Goal: Task Accomplishment & Management: Complete application form

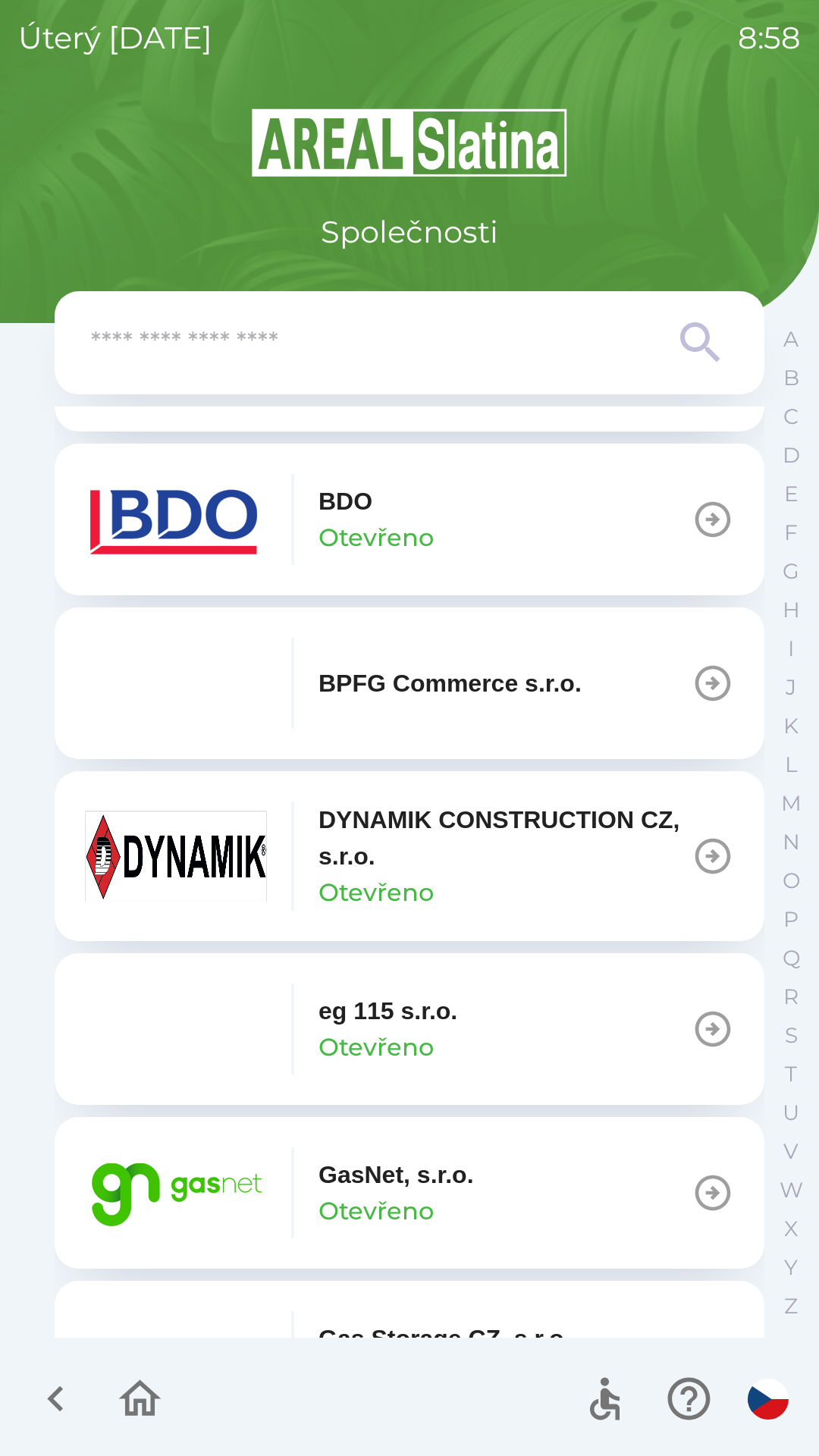
scroll to position [488, 0]
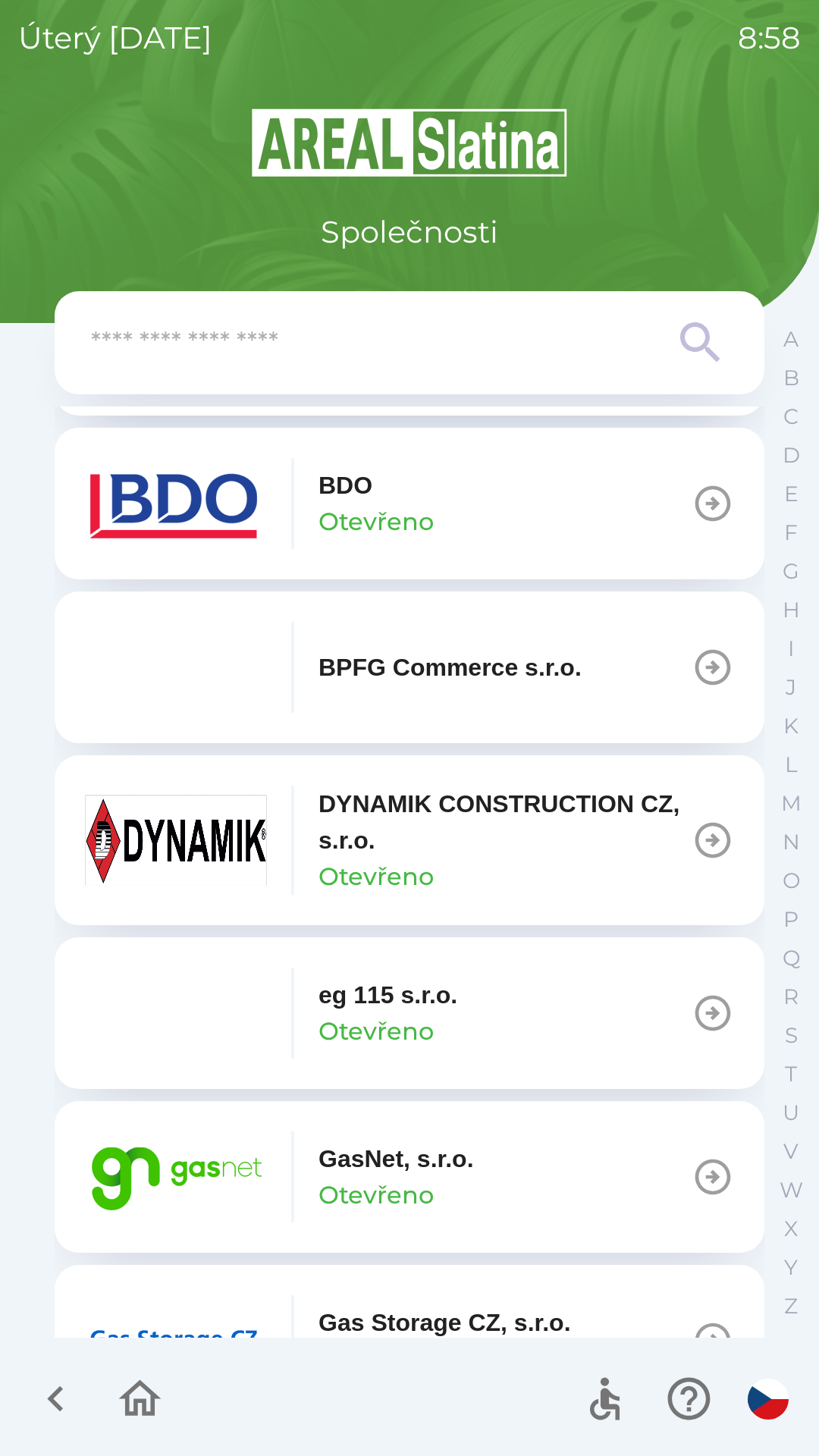
click at [203, 1144] on img "button" at bounding box center [176, 1176] width 182 height 91
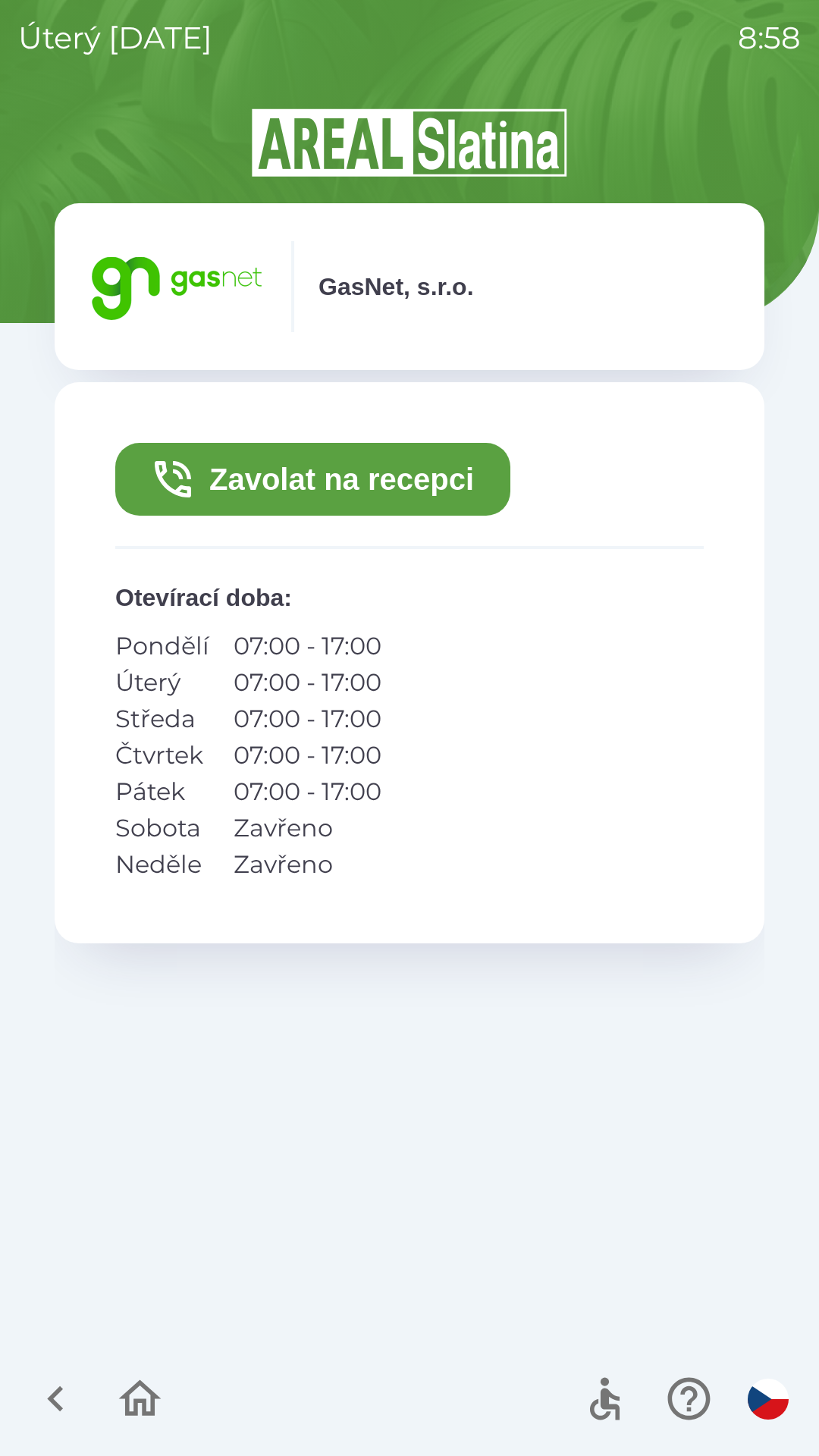
click at [322, 470] on button "Zavolat na recepci" at bounding box center [312, 479] width 395 height 73
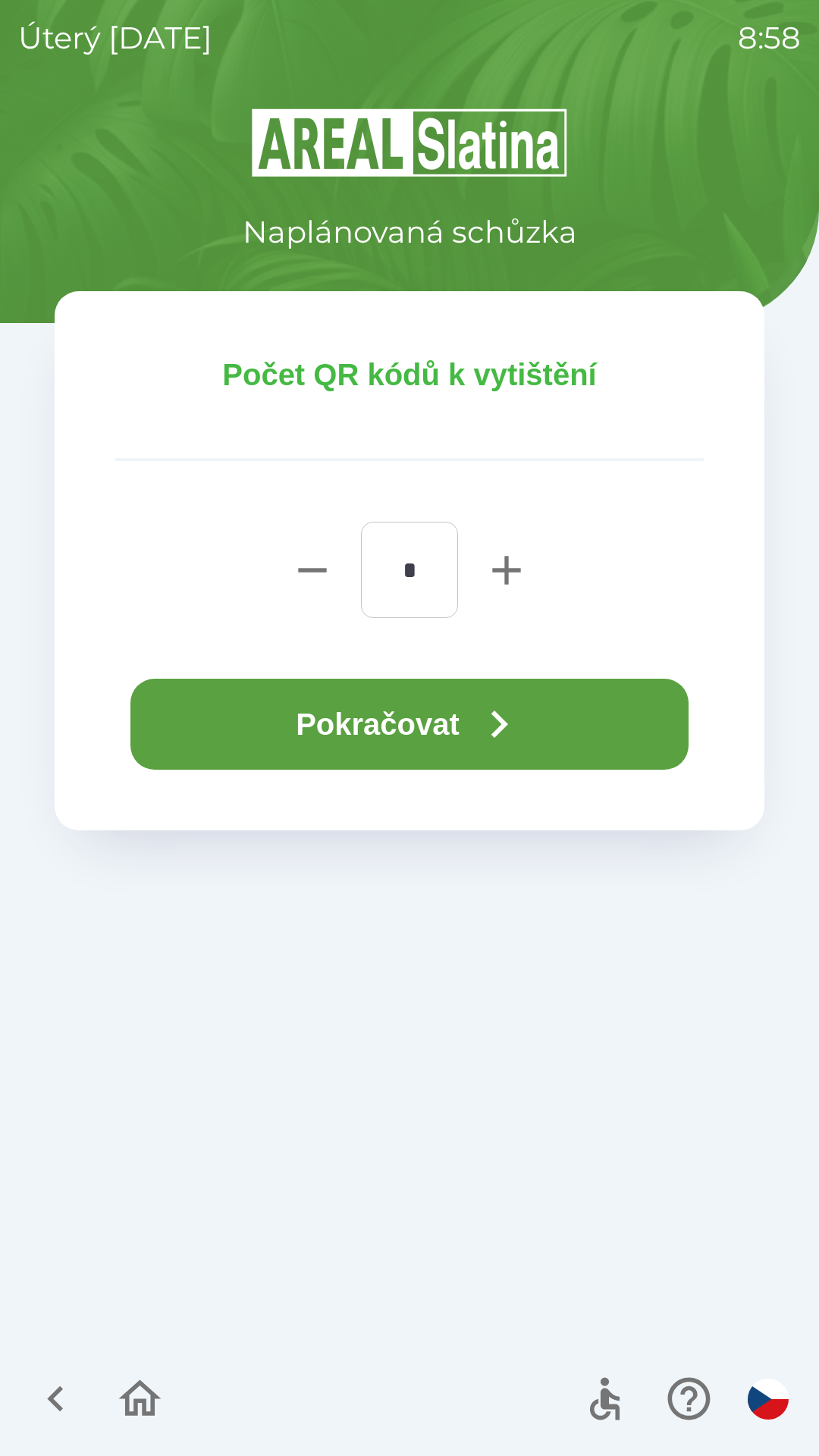
click at [429, 714] on button "Pokračovat" at bounding box center [409, 724] width 558 height 91
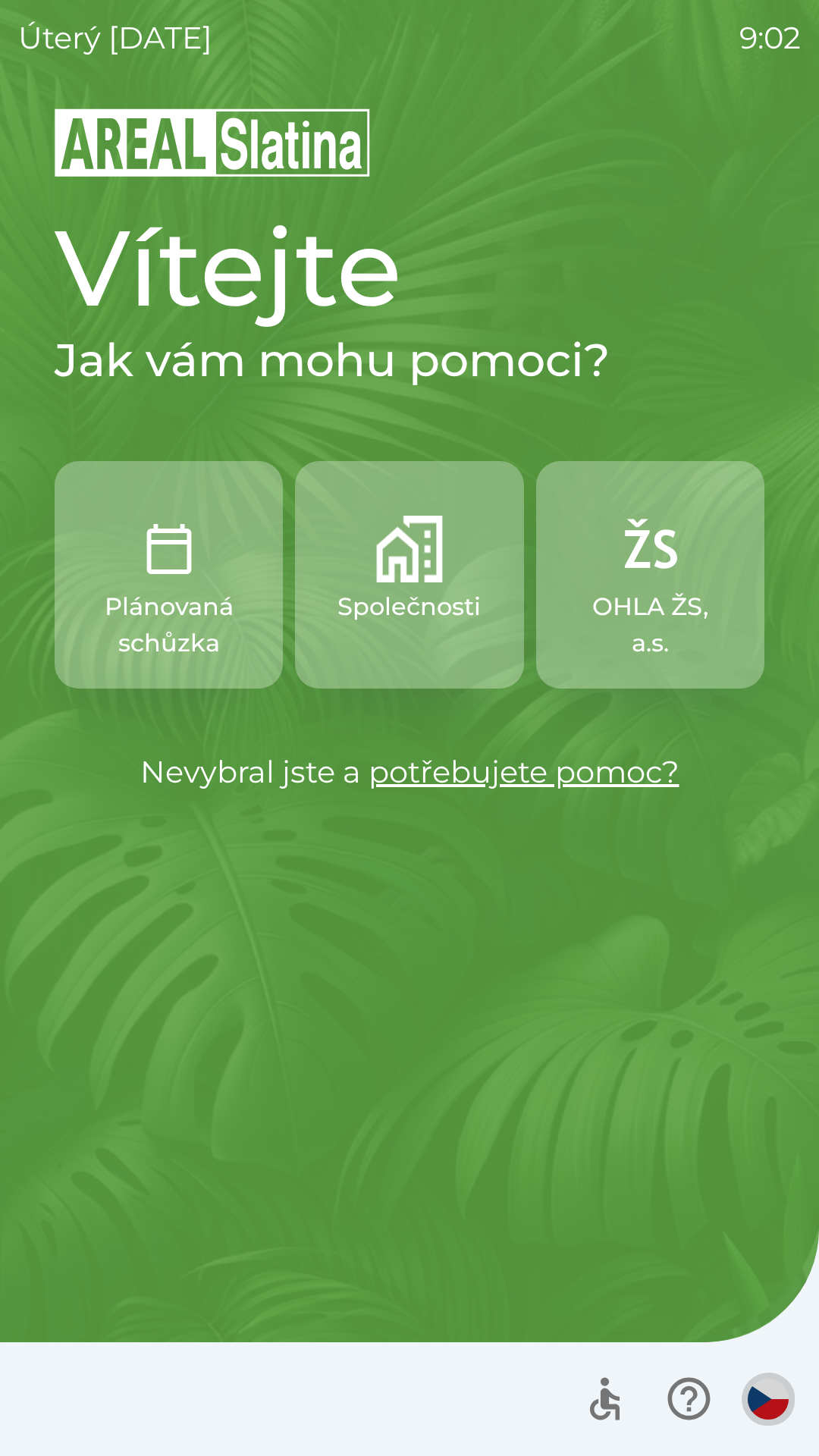
click at [766, 1412] on img "button" at bounding box center [767, 1399] width 41 height 41
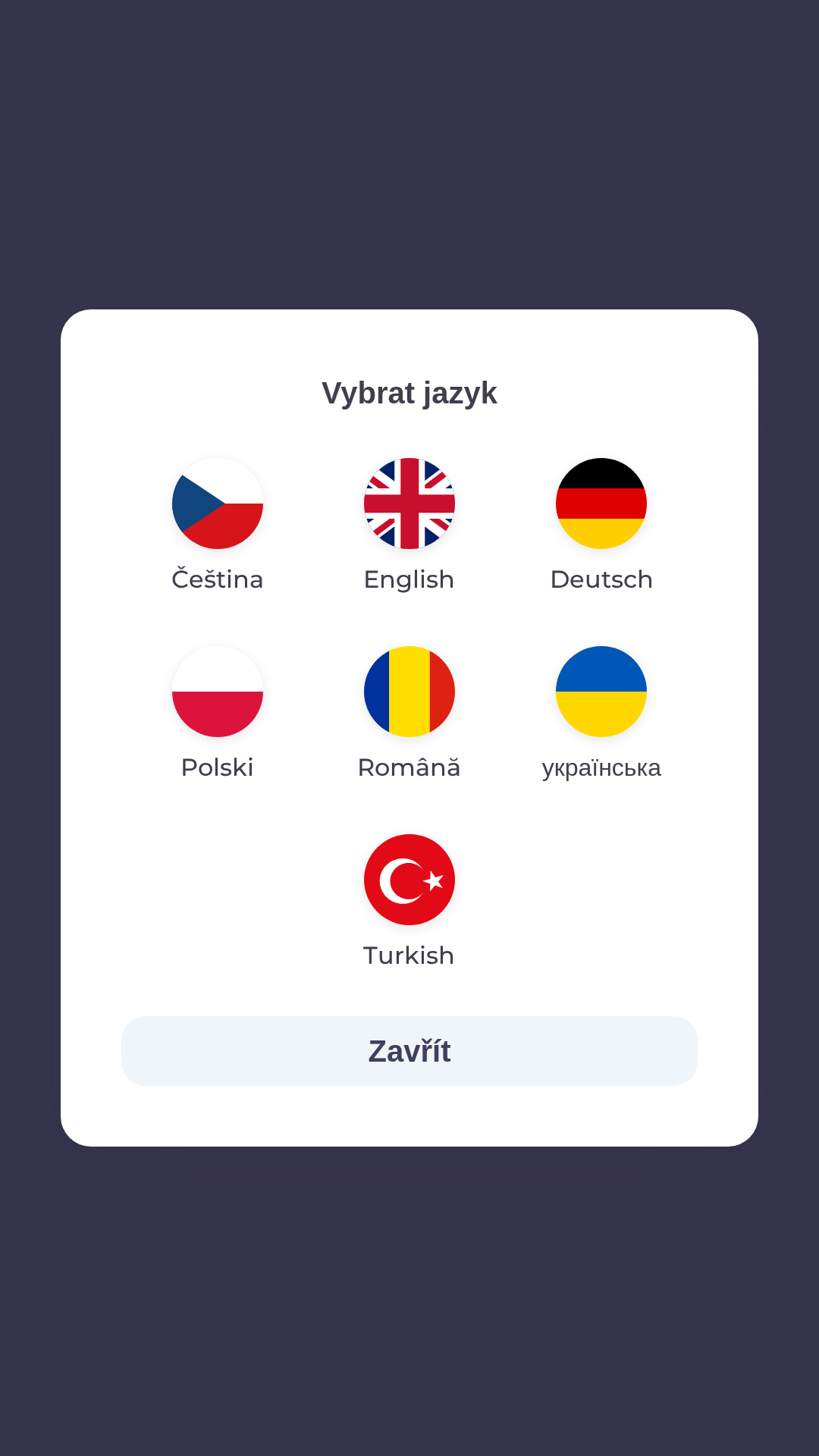
click at [404, 527] on img "button" at bounding box center [409, 504] width 91 height 91
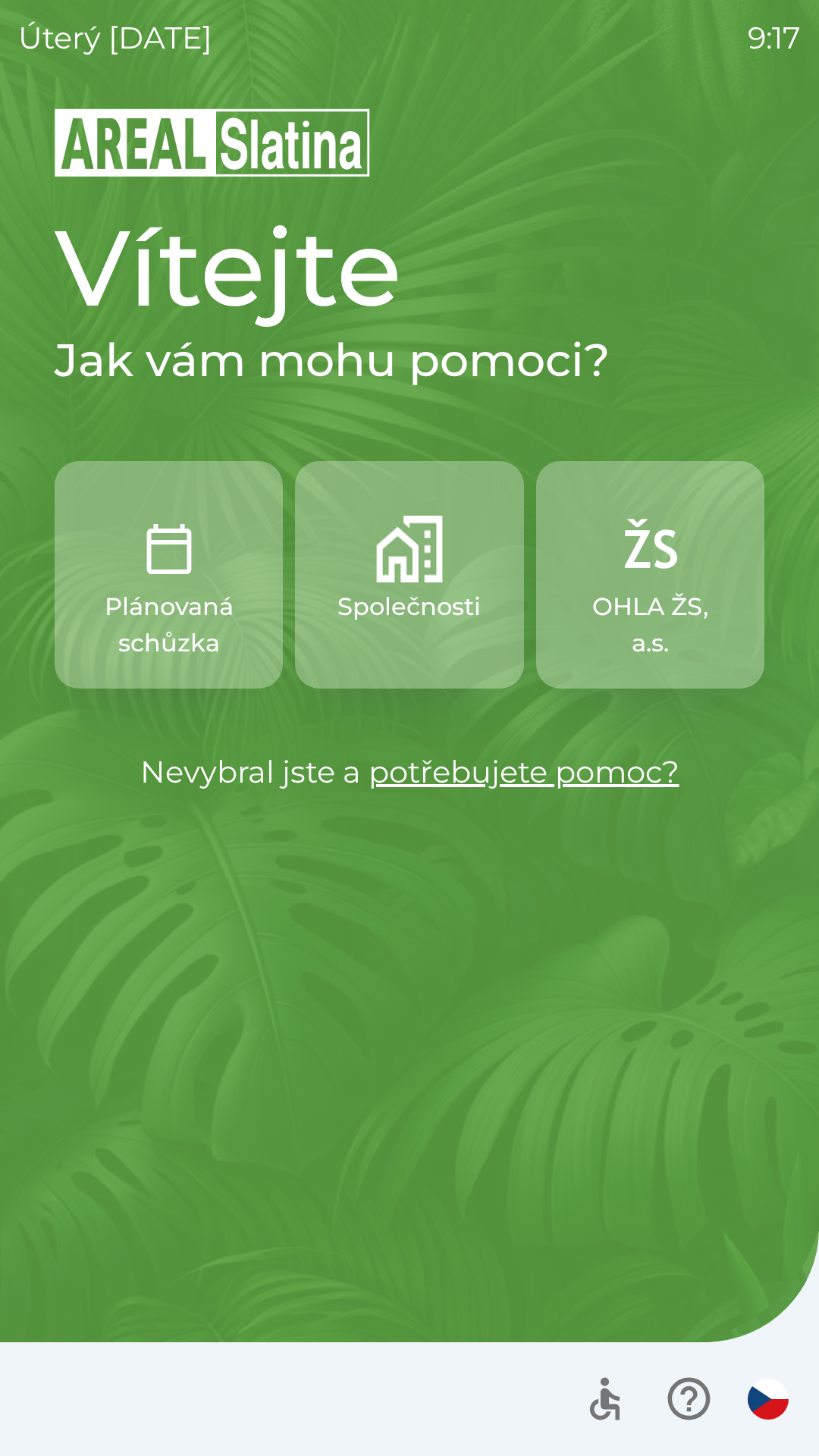
click at [434, 575] on img "button" at bounding box center [409, 549] width 67 height 67
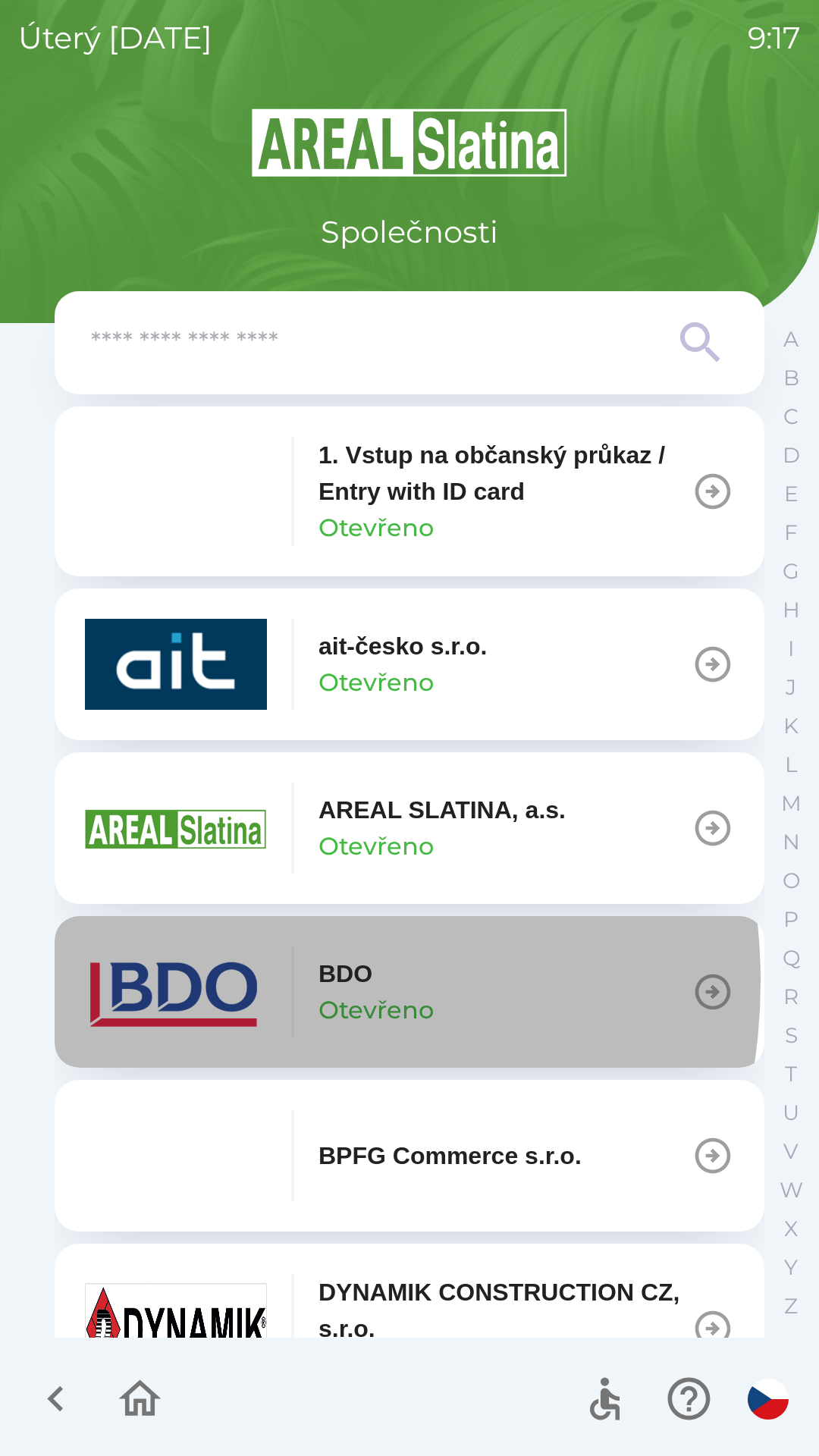
click at [204, 981] on img "button" at bounding box center [176, 992] width 182 height 91
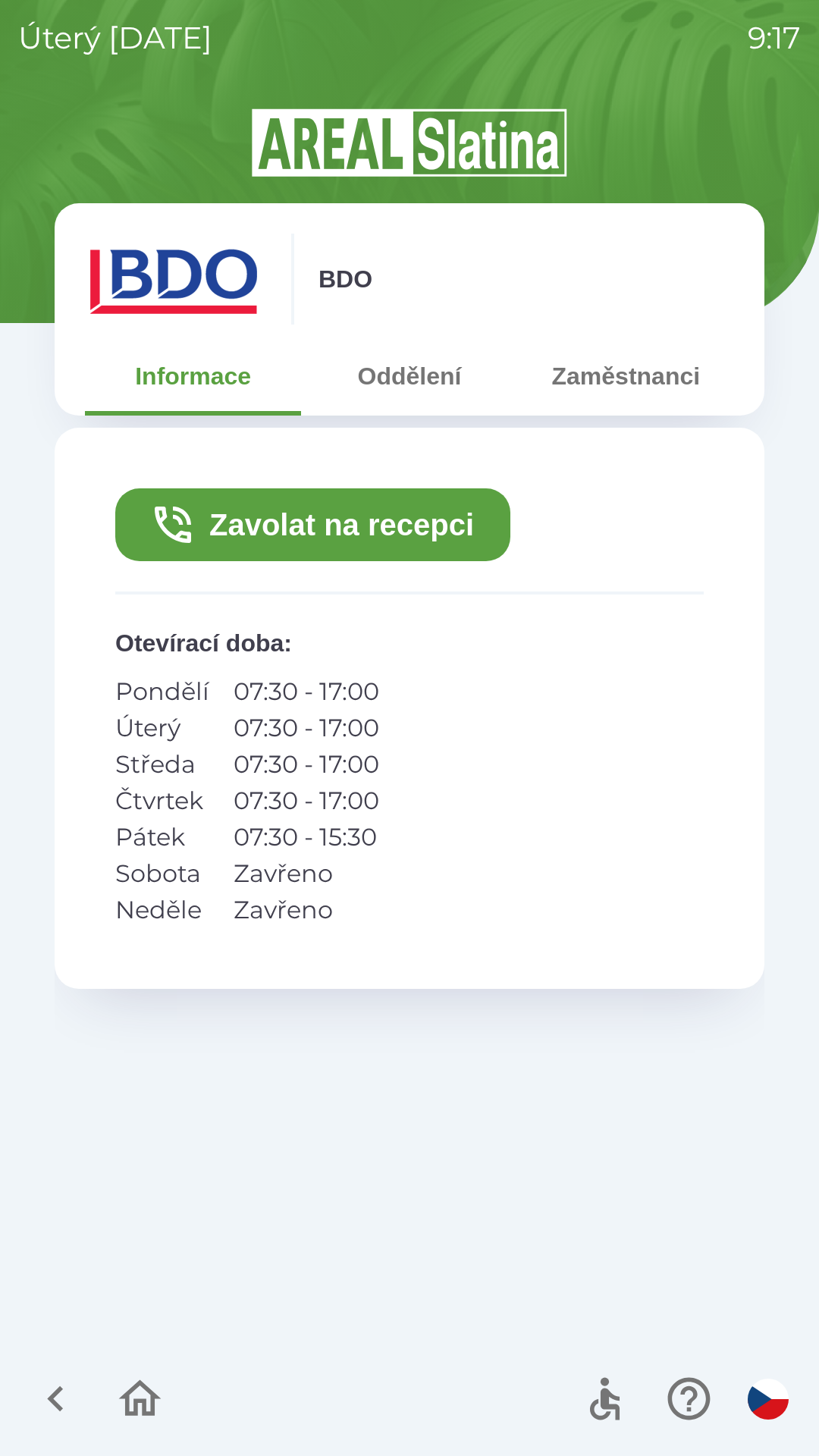
click at [307, 508] on button "Zavolat na recepci" at bounding box center [312, 525] width 395 height 73
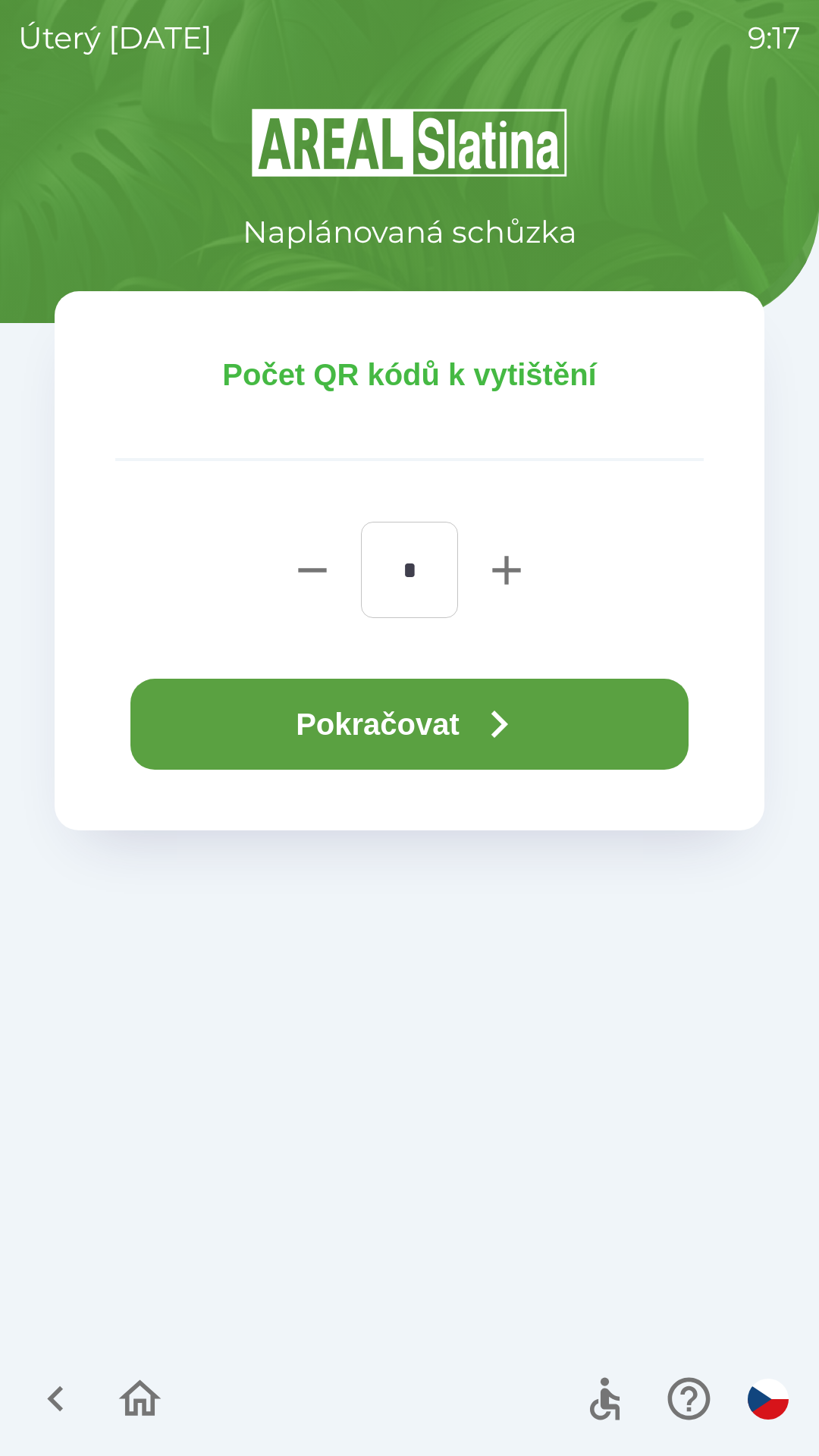
click at [323, 716] on button "Pokračovat" at bounding box center [409, 724] width 558 height 91
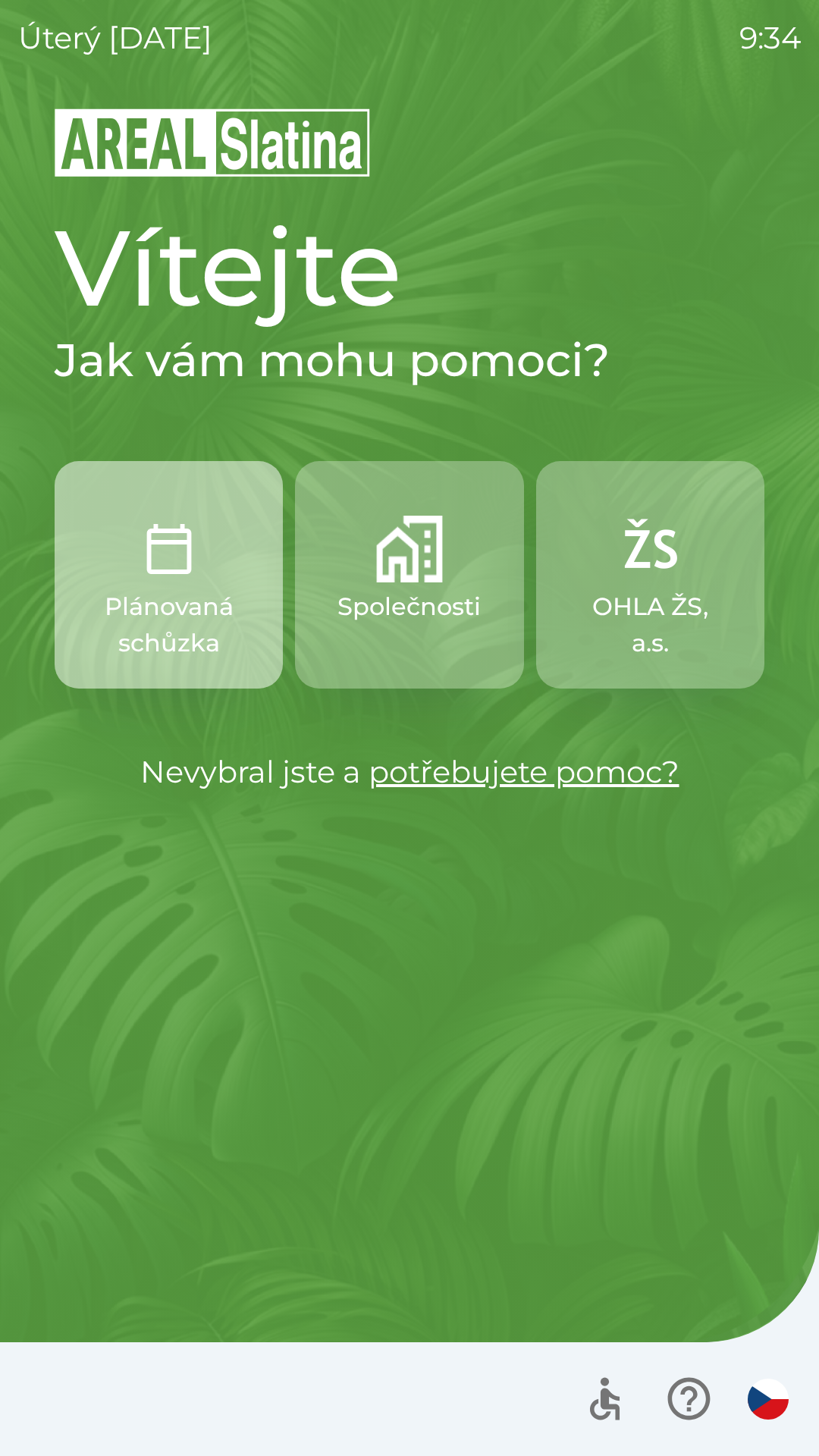
click at [188, 558] on img "button" at bounding box center [168, 549] width 67 height 67
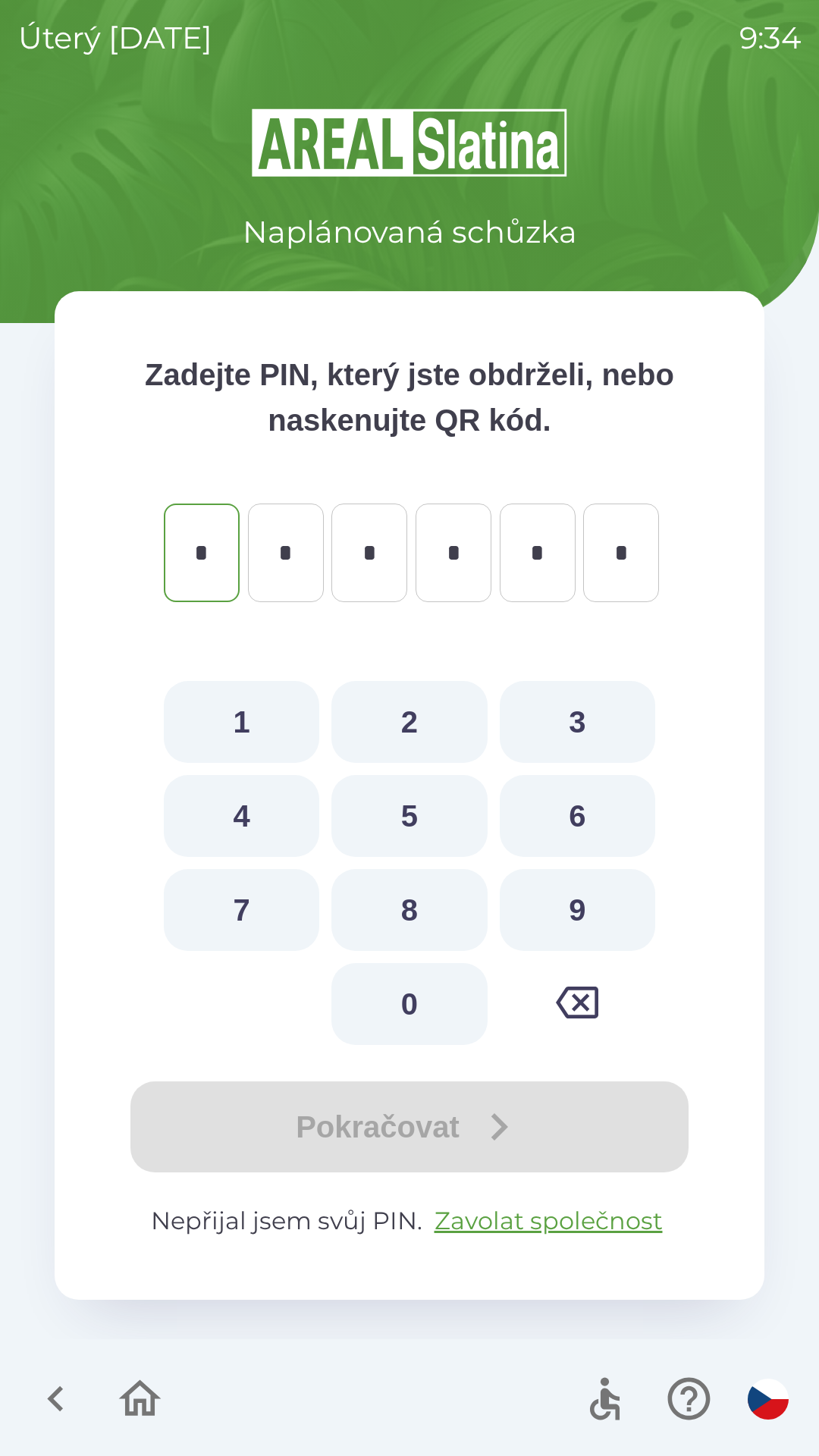
click at [218, 728] on button "1" at bounding box center [241, 722] width 155 height 82
type input "*"
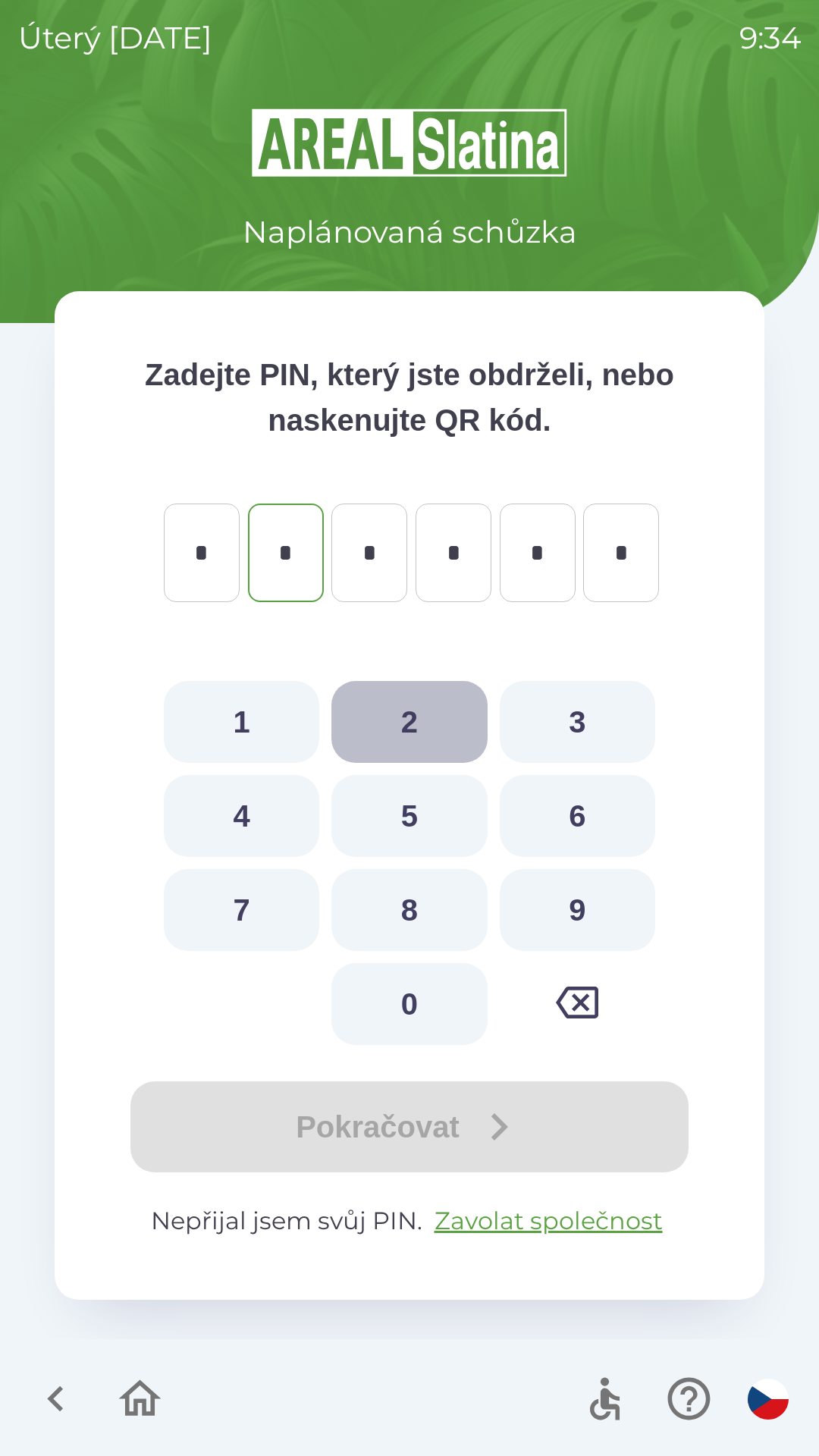
click at [395, 728] on button "2" at bounding box center [408, 722] width 155 height 82
type input "*"
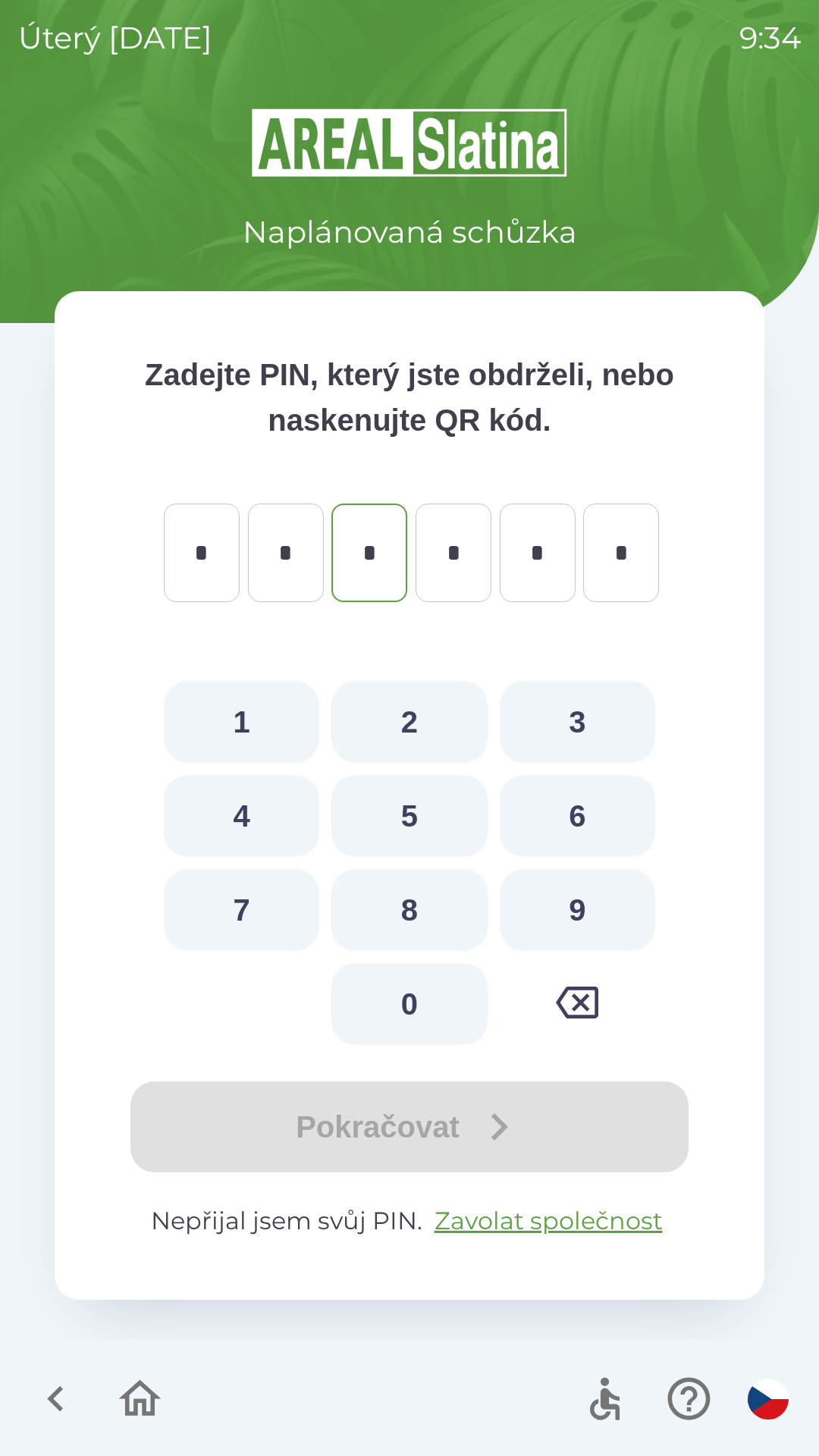
click at [569, 730] on button "3" at bounding box center [577, 722] width 155 height 82
type input "*"
click at [276, 833] on button "4" at bounding box center [241, 816] width 155 height 82
type input "*"
click at [400, 825] on button "5" at bounding box center [408, 816] width 155 height 82
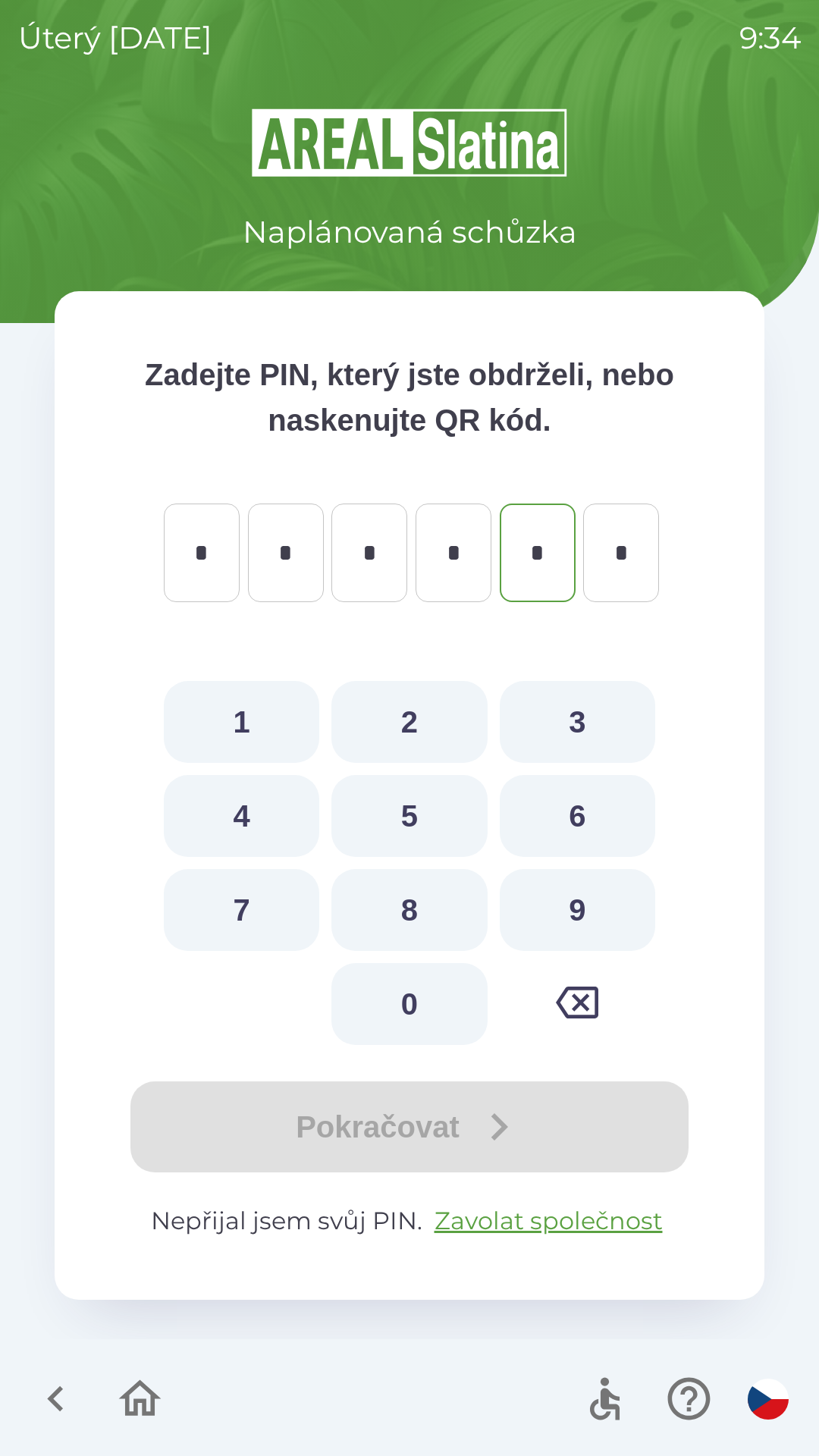
type input "*"
click at [557, 818] on button "6" at bounding box center [577, 816] width 155 height 82
type input "*"
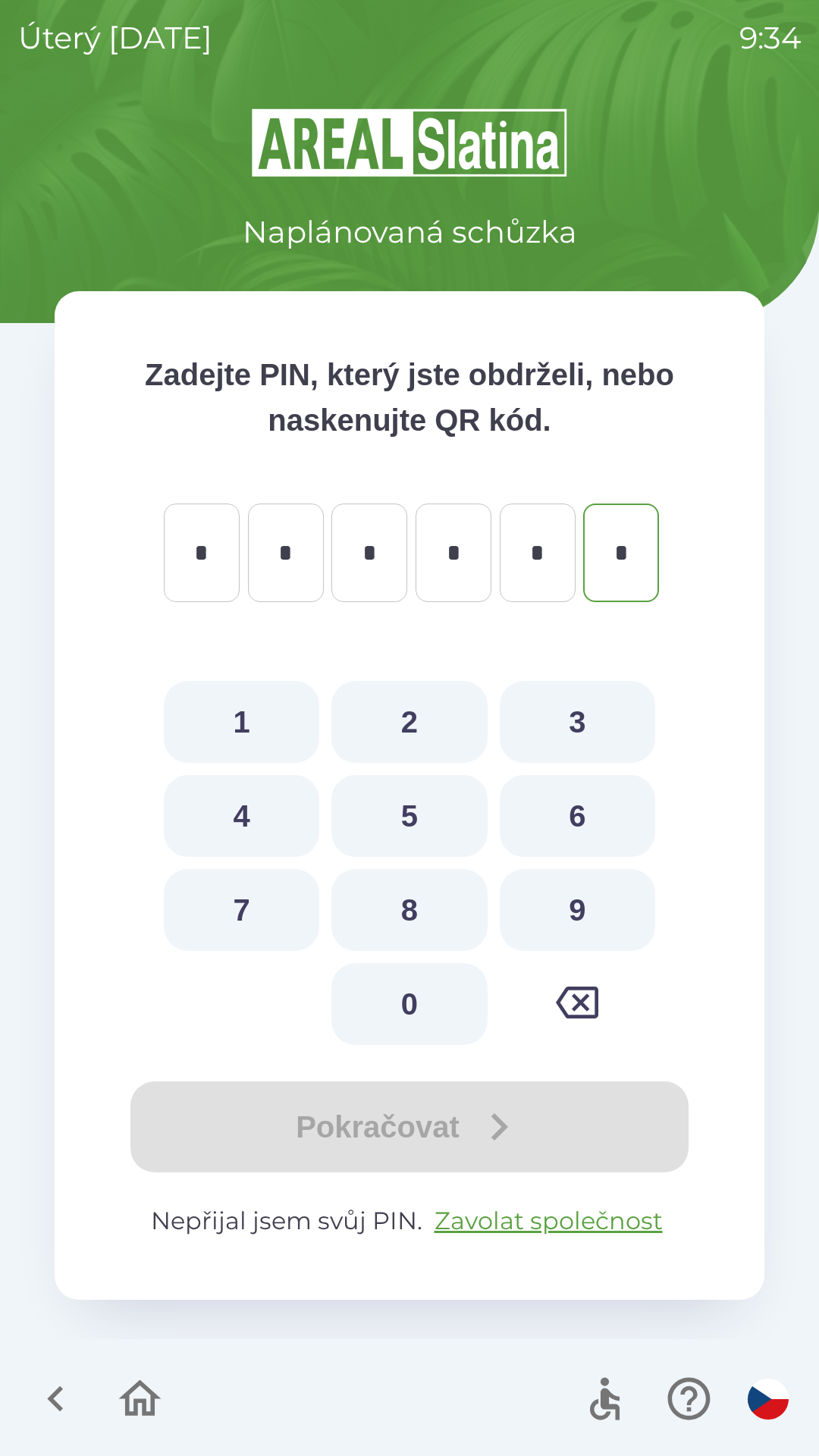
type input "*"
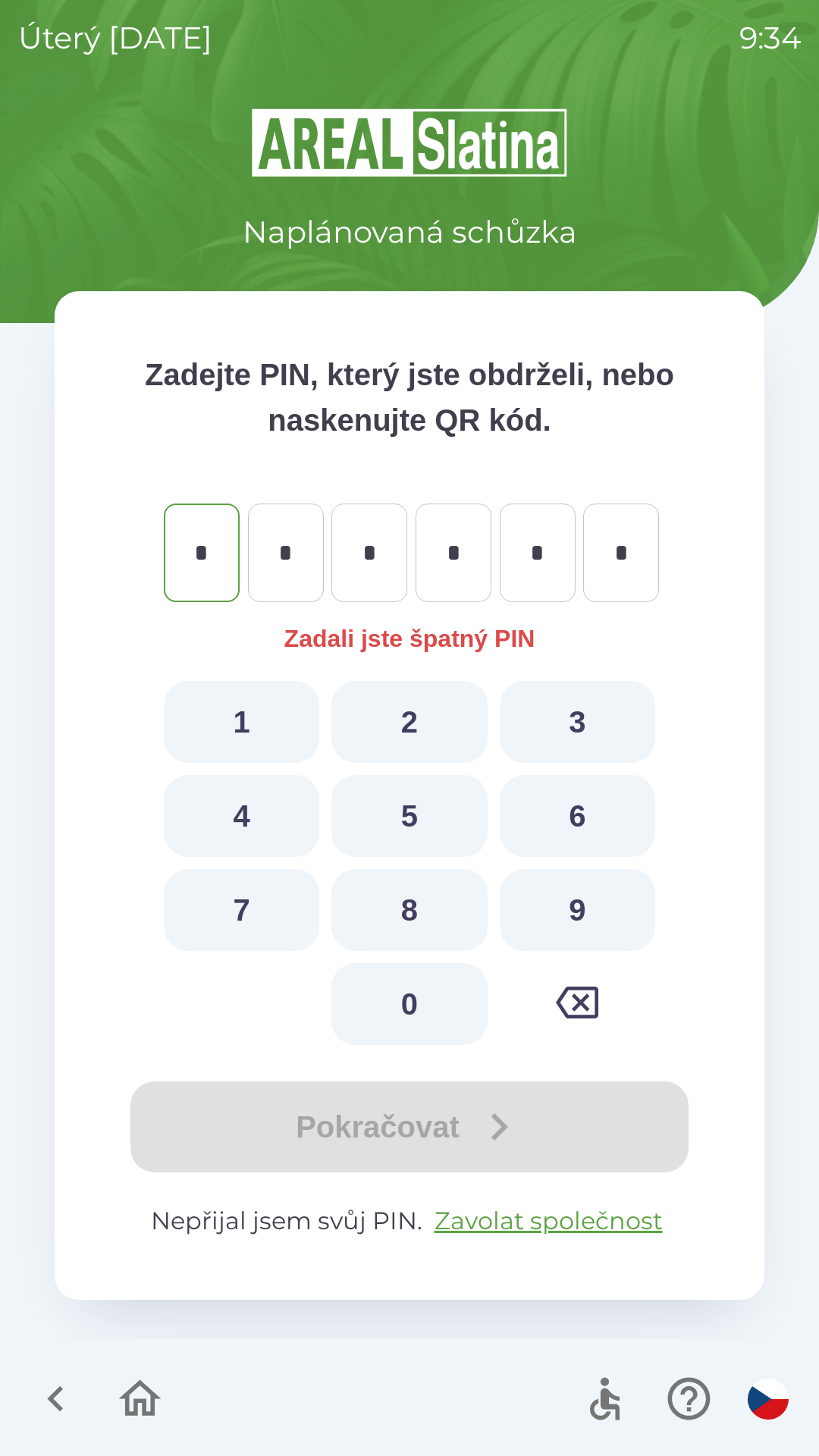
click at [325, 1101] on div "Pokračovat" at bounding box center [409, 1126] width 588 height 91
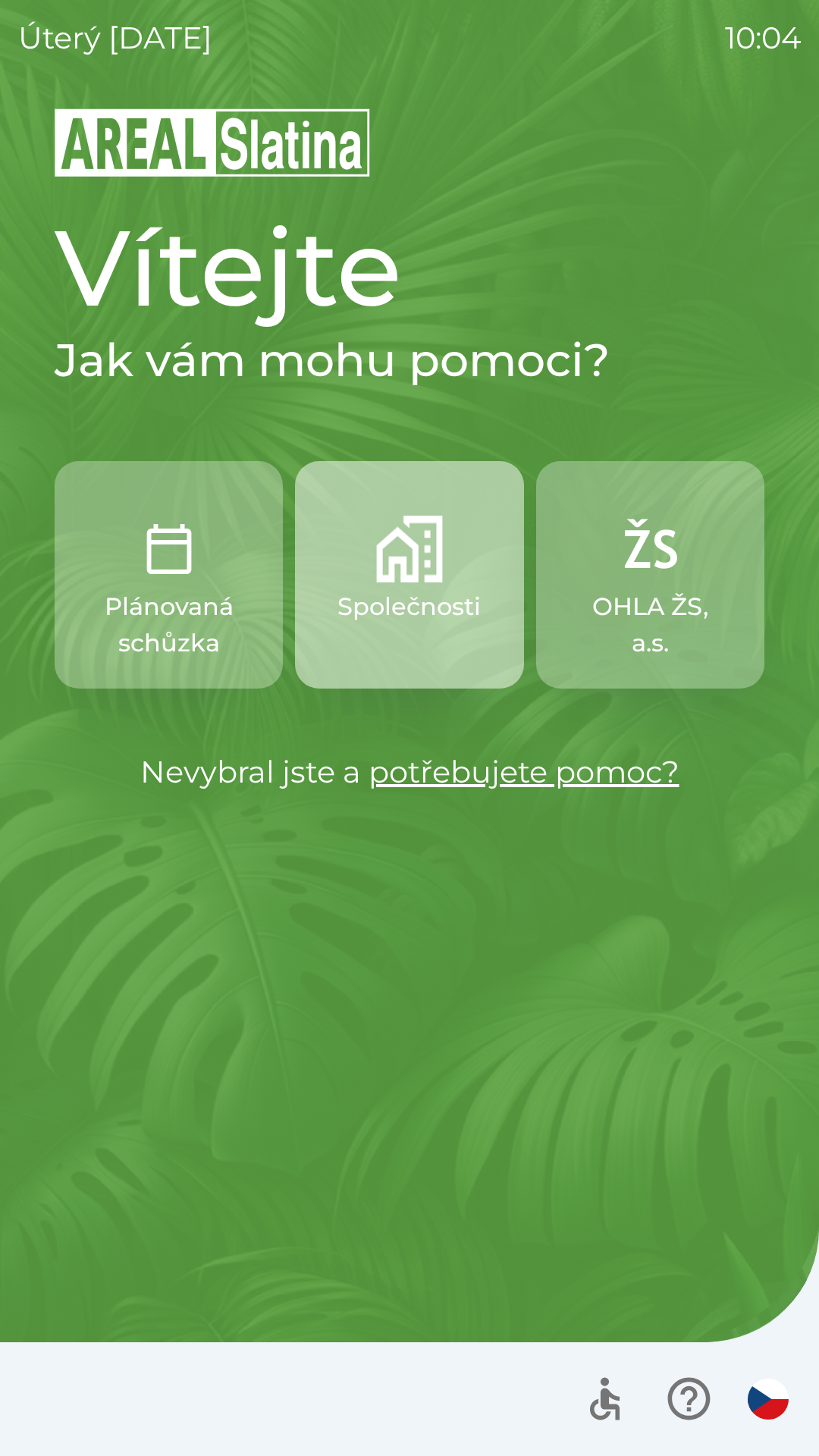
click at [395, 571] on img "button" at bounding box center [409, 549] width 67 height 67
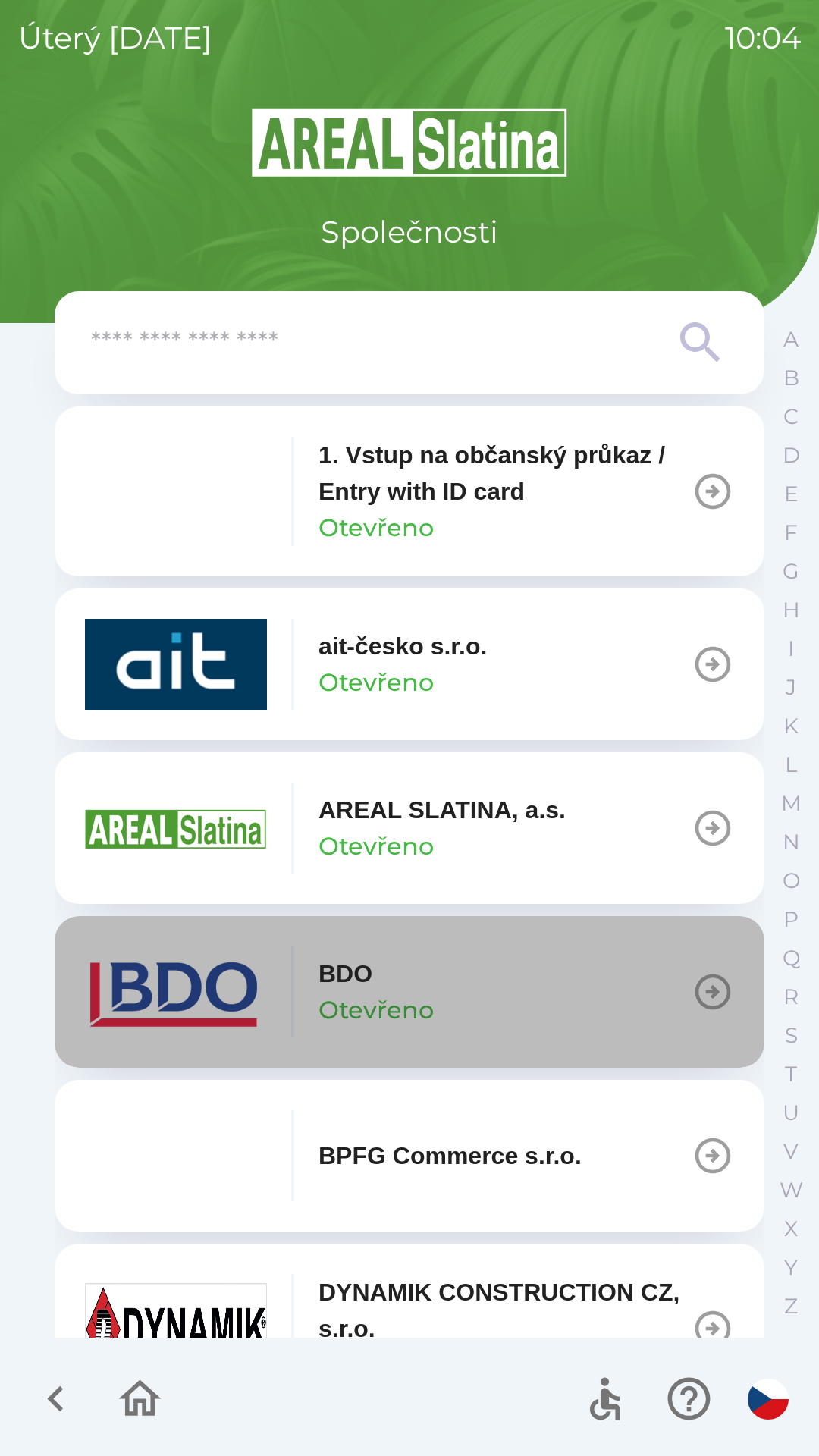
click at [701, 993] on icon "button" at bounding box center [713, 993] width 35 height 35
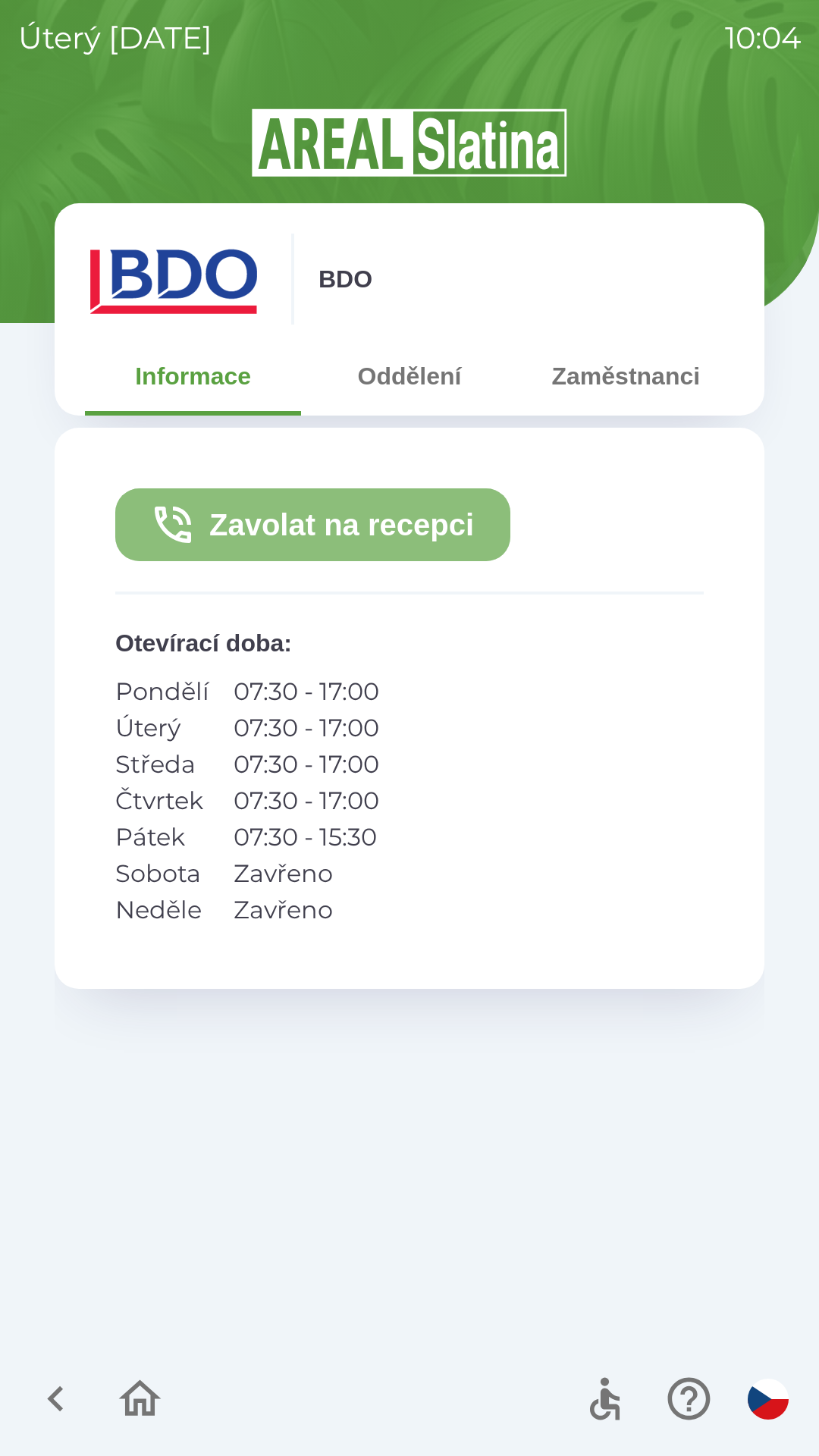
click at [292, 526] on button "Zavolat na recepci" at bounding box center [312, 525] width 395 height 73
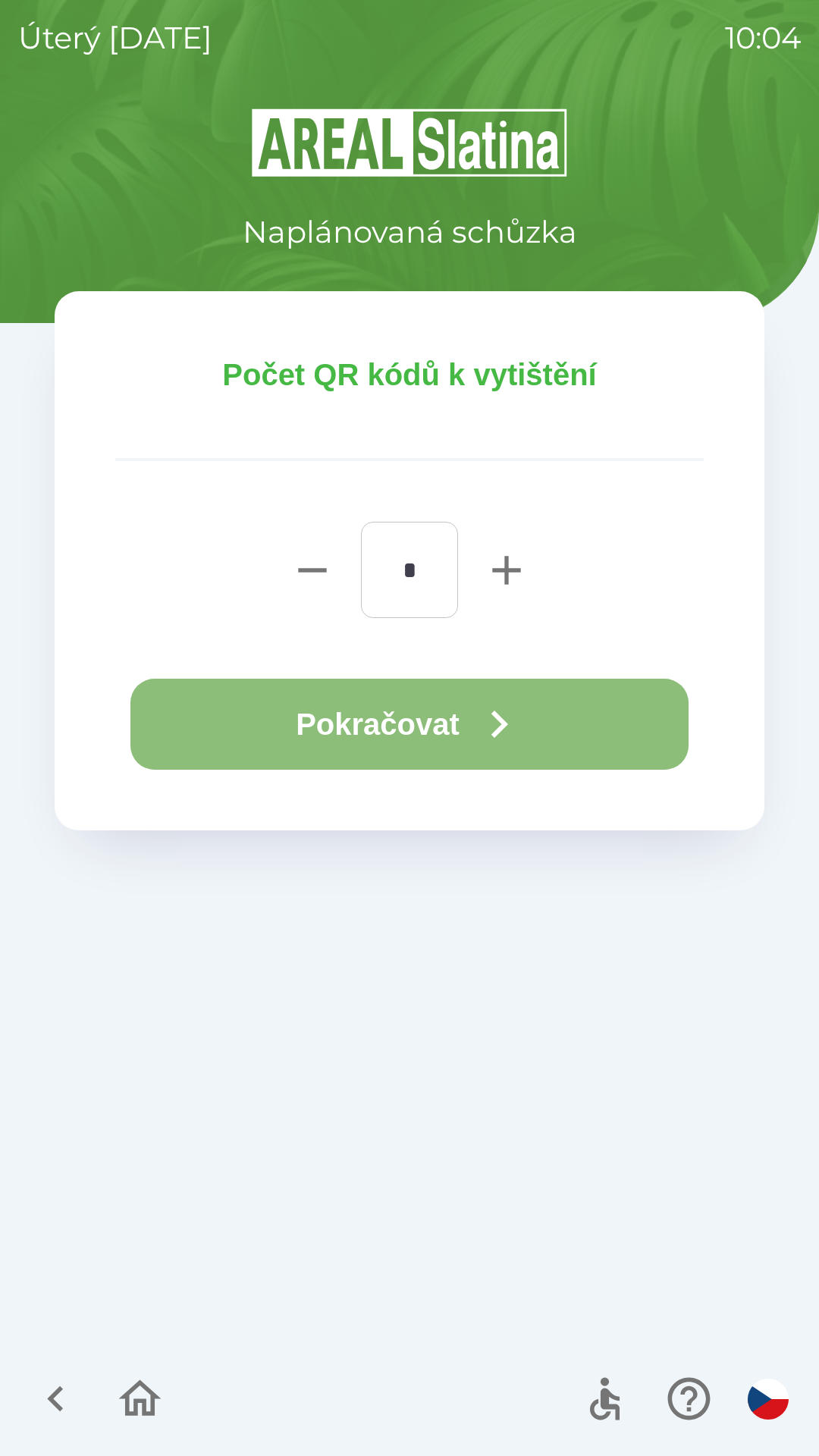
click at [488, 717] on icon "button" at bounding box center [498, 724] width 55 height 55
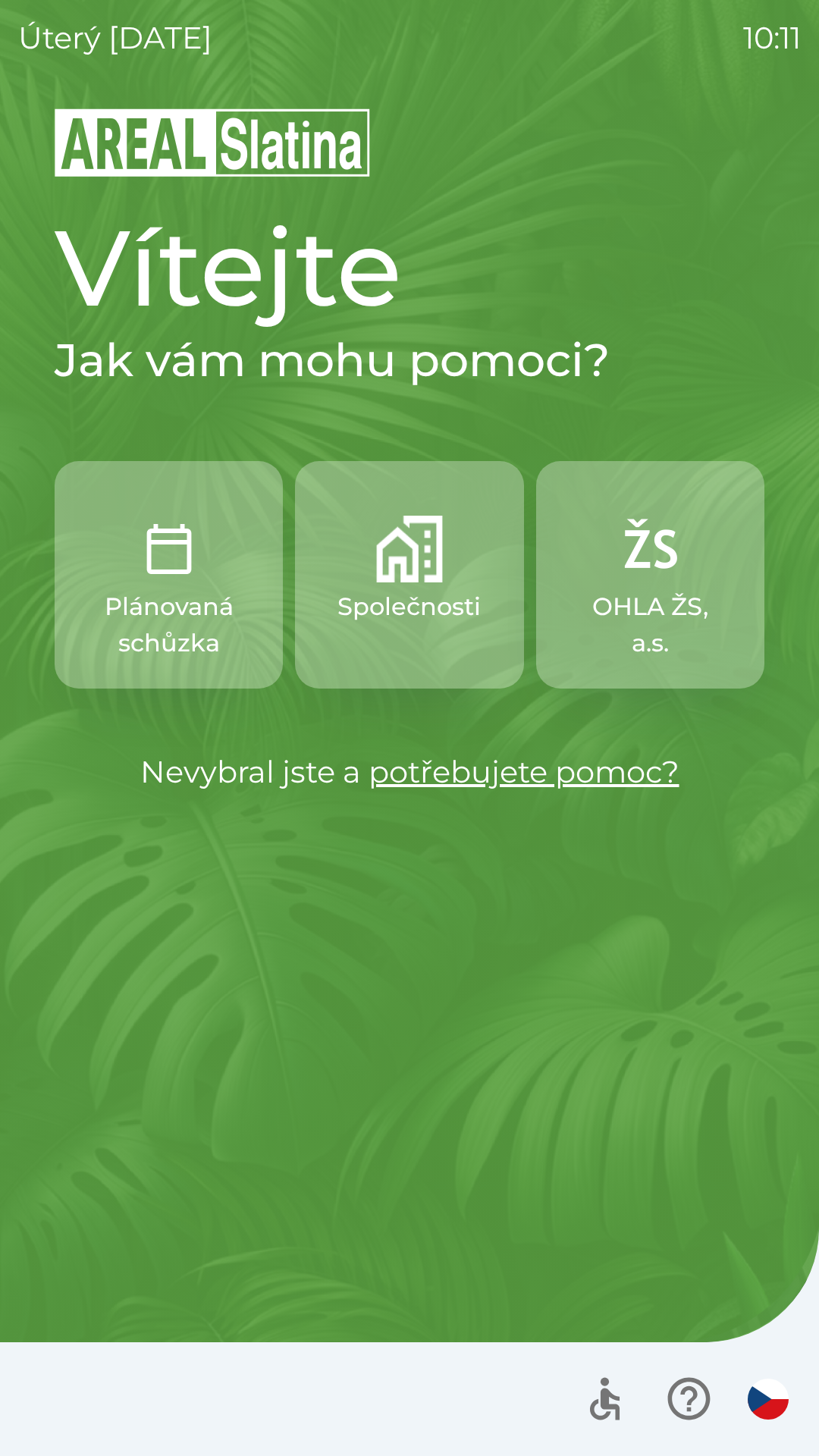
click at [420, 600] on p "Společnosti" at bounding box center [409, 606] width 143 height 36
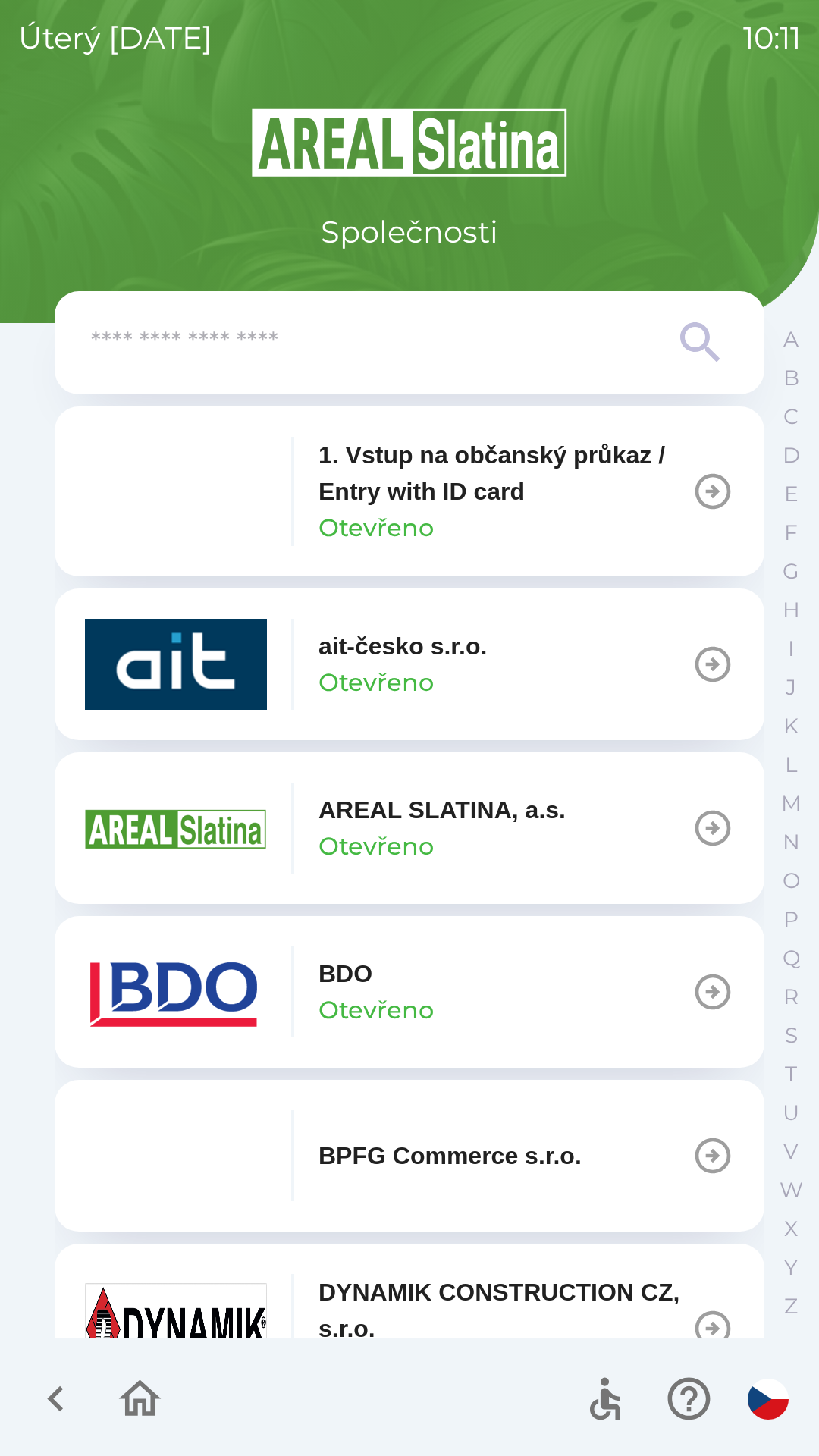
click at [481, 1007] on button "BDO Otevřeno" at bounding box center [409, 992] width 709 height 151
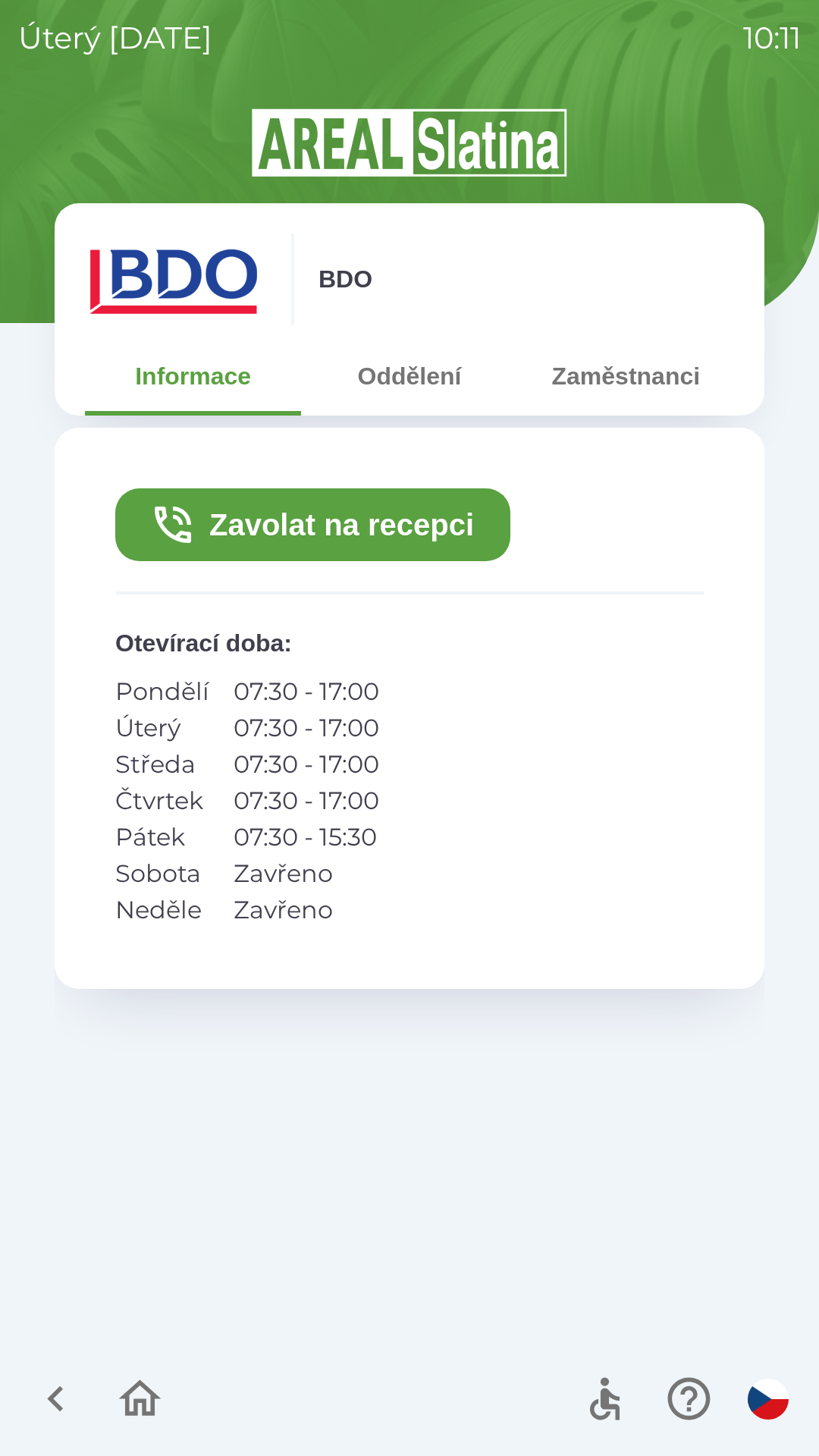
click at [357, 525] on button "Zavolat na recepci" at bounding box center [312, 525] width 395 height 73
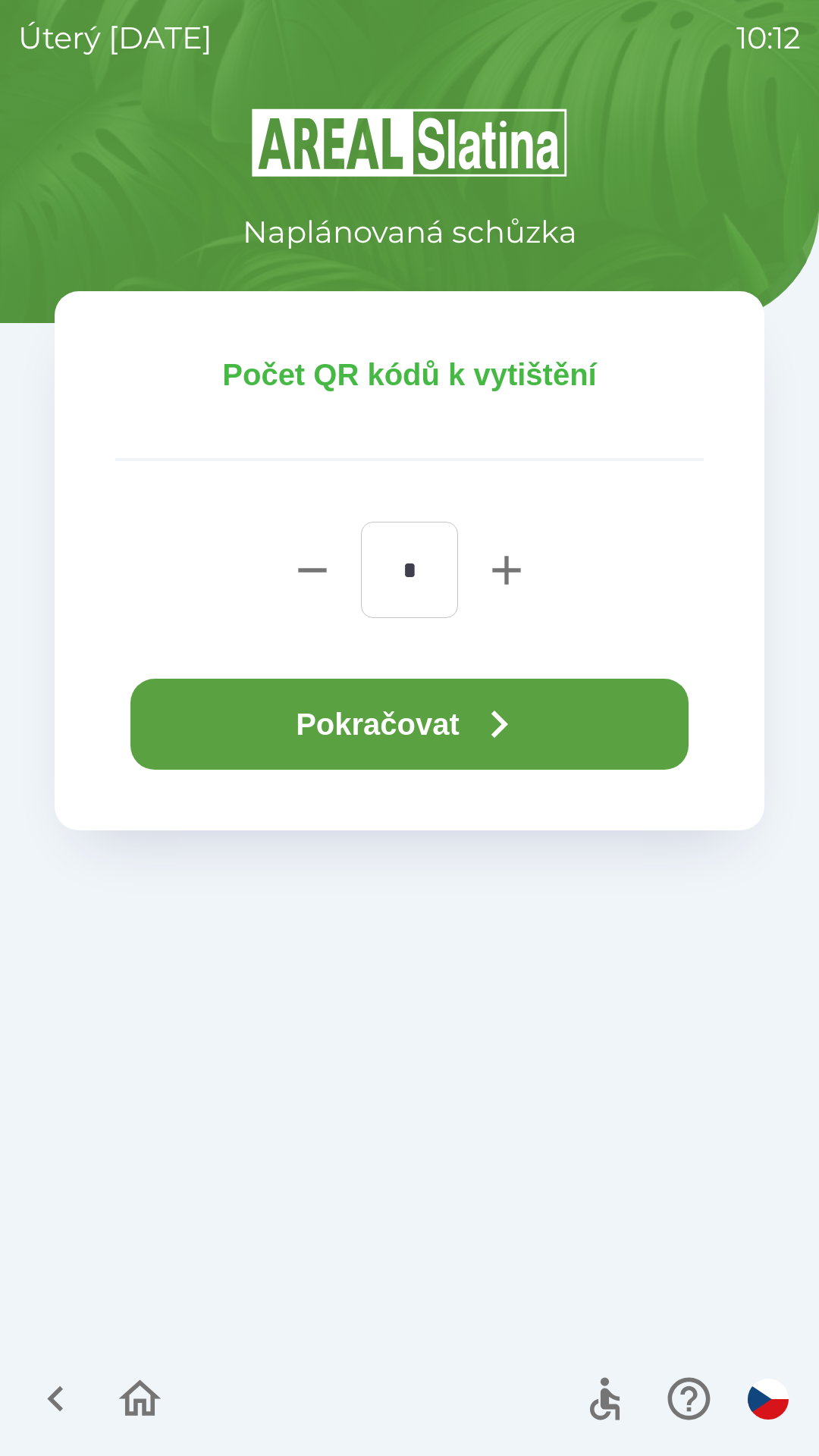
click at [426, 740] on button "Pokračovat" at bounding box center [409, 724] width 558 height 91
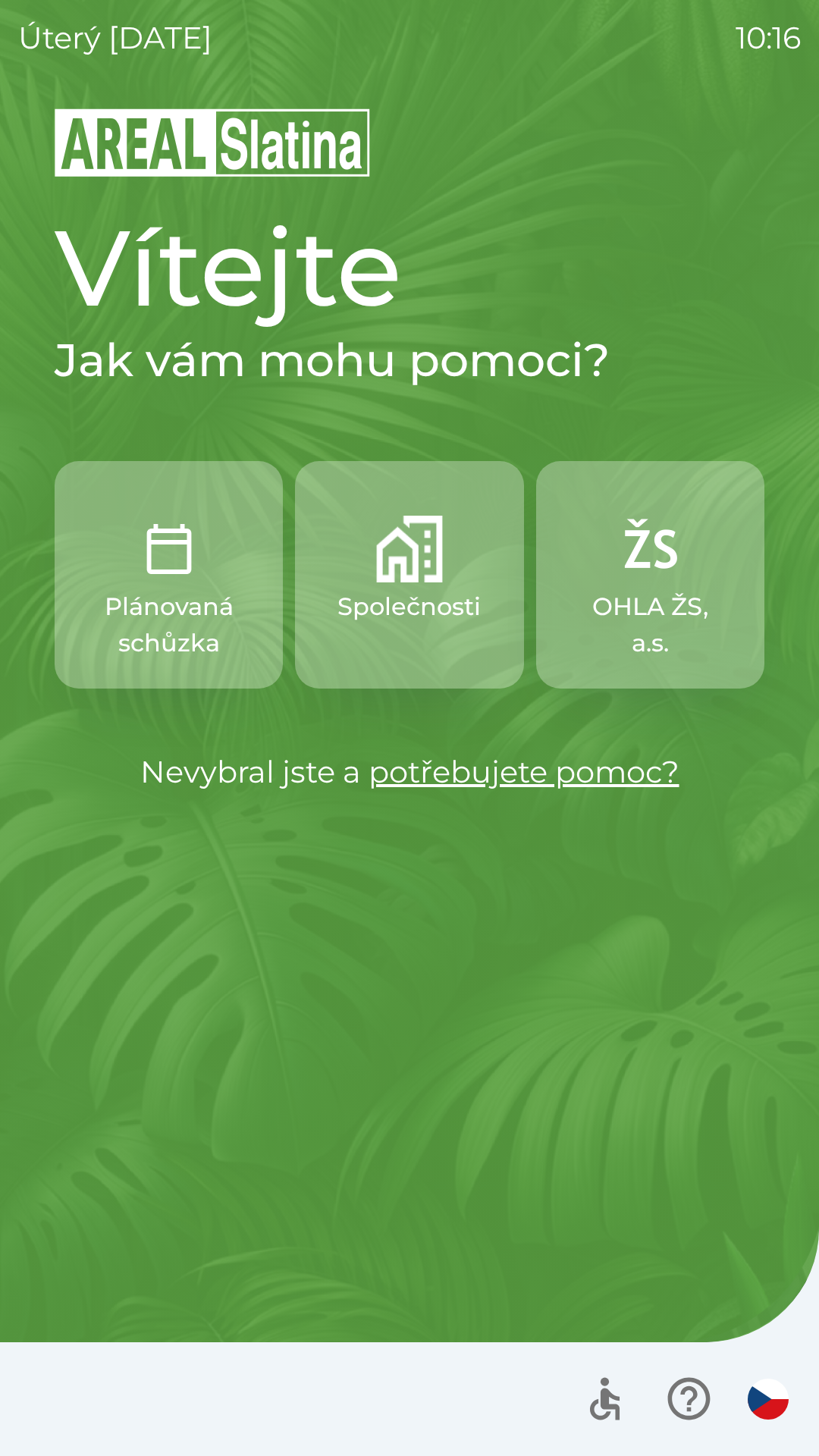
click at [388, 616] on p "Společnosti" at bounding box center [409, 606] width 143 height 36
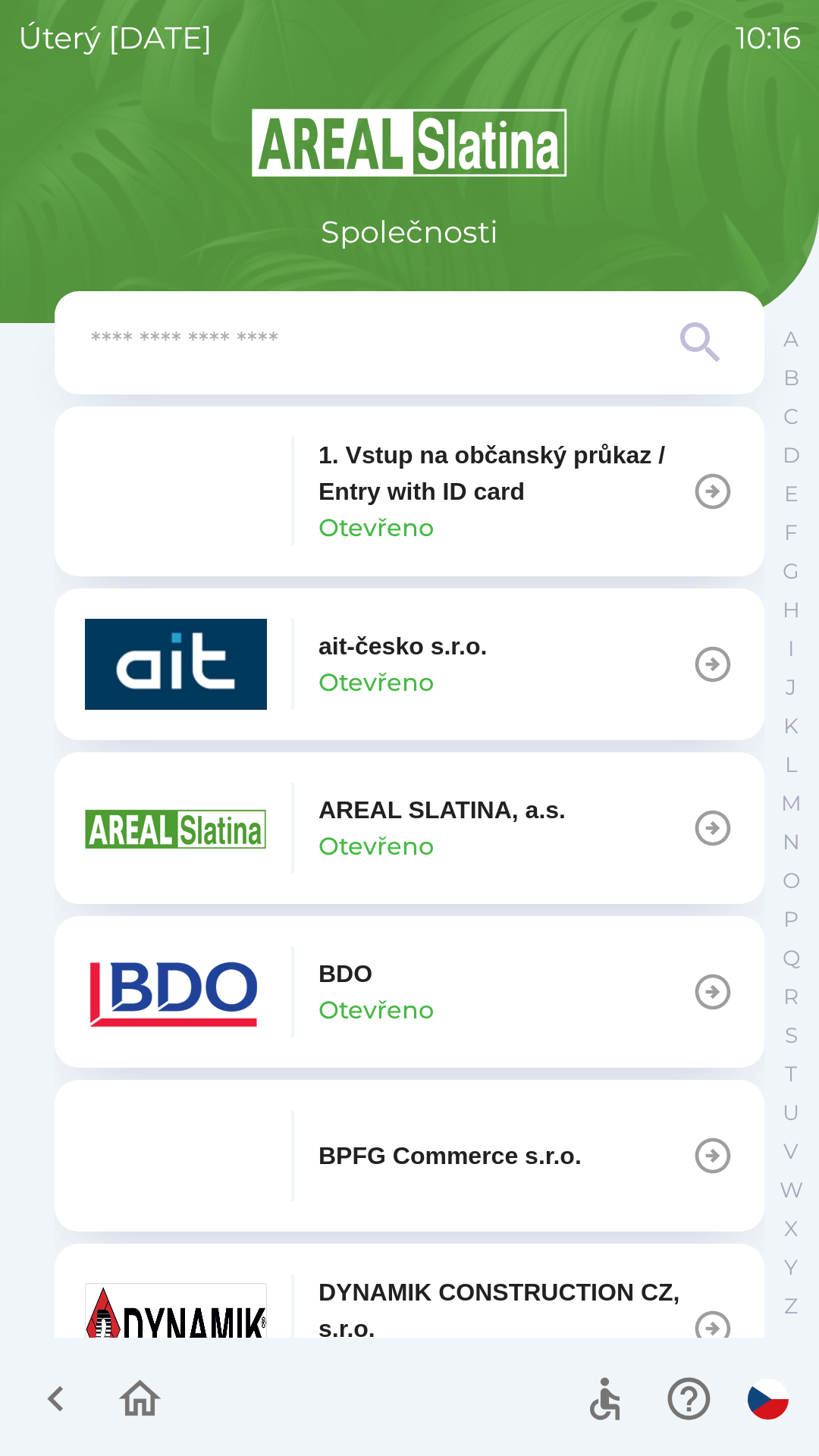
click at [342, 995] on p "Otevřeno" at bounding box center [375, 1010] width 115 height 36
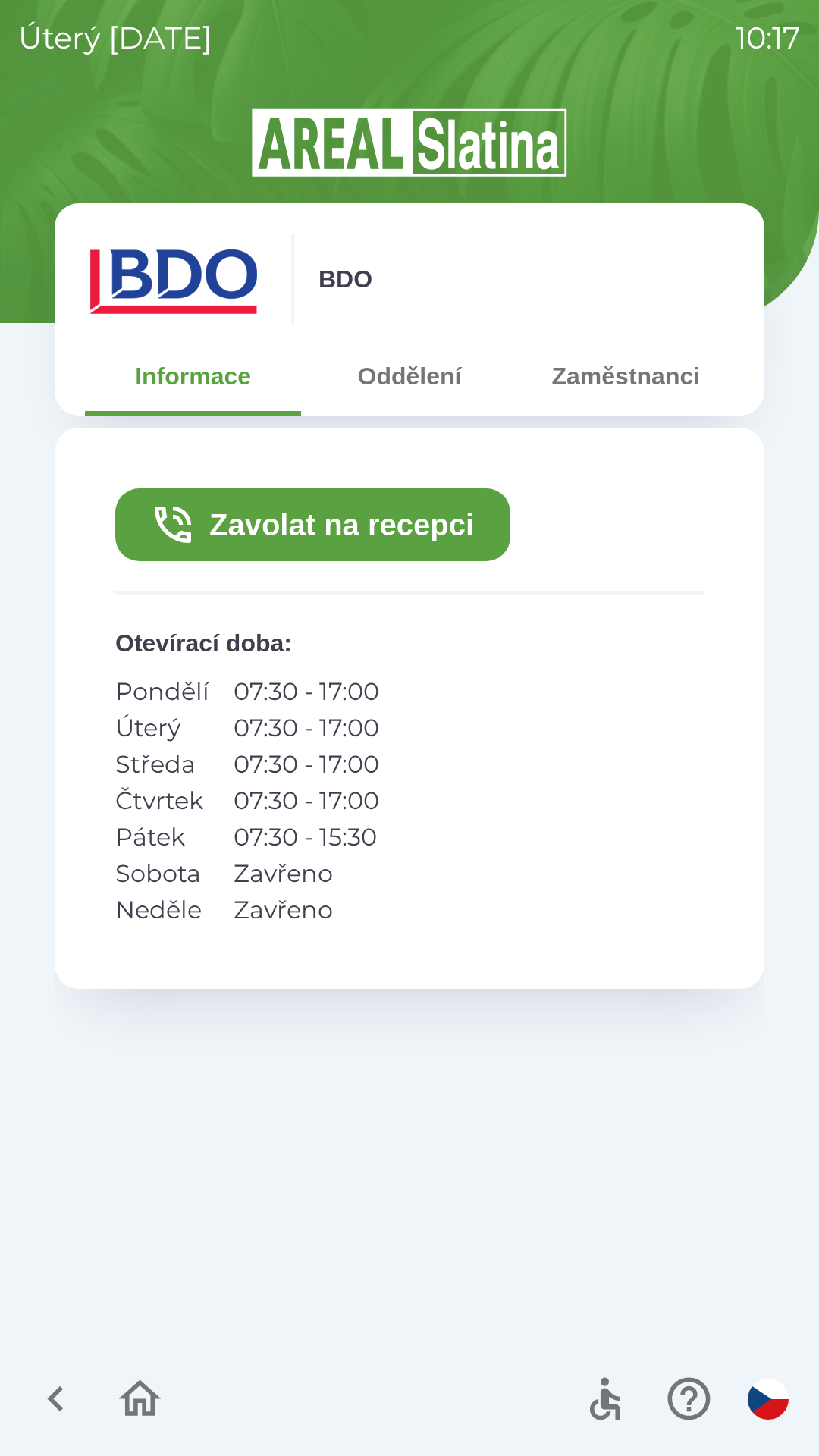
click at [428, 390] on button "Oddělení" at bounding box center [409, 376] width 216 height 55
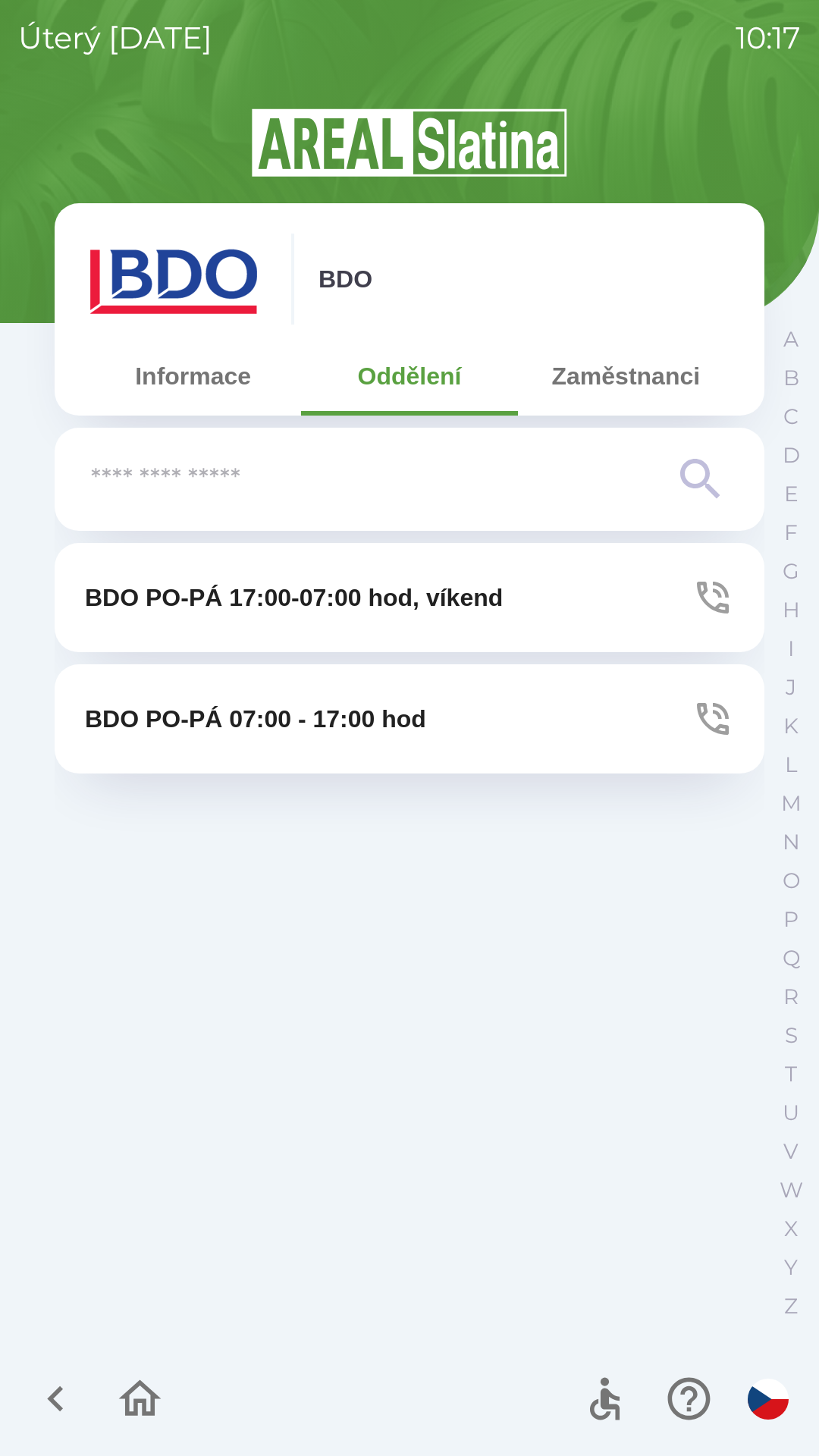
click at [619, 388] on button "Zaměstnanci" at bounding box center [626, 376] width 216 height 55
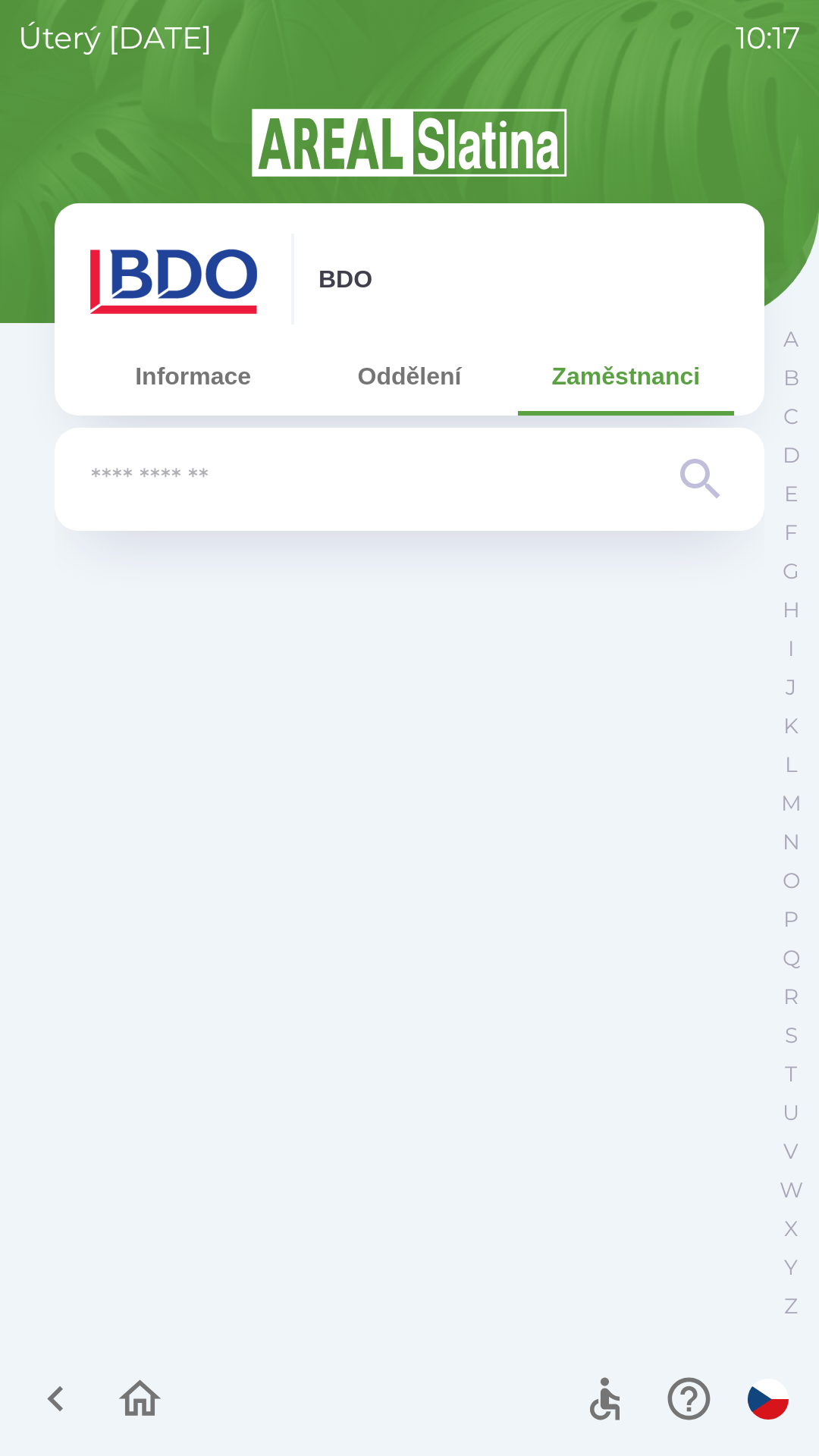
click at [405, 355] on button "Oddělení" at bounding box center [409, 376] width 216 height 55
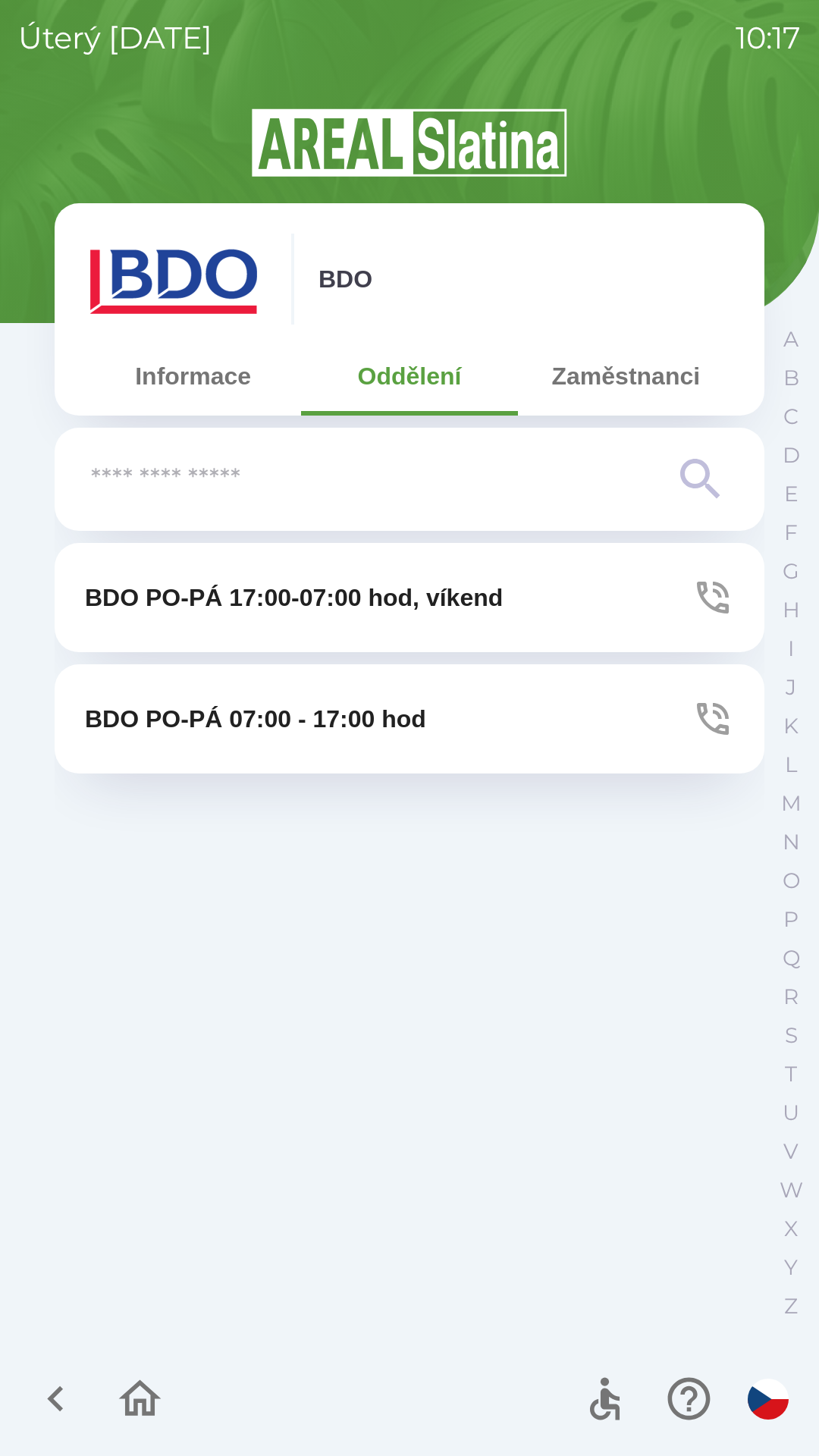
click at [186, 375] on button "Informace" at bounding box center [192, 376] width 216 height 55
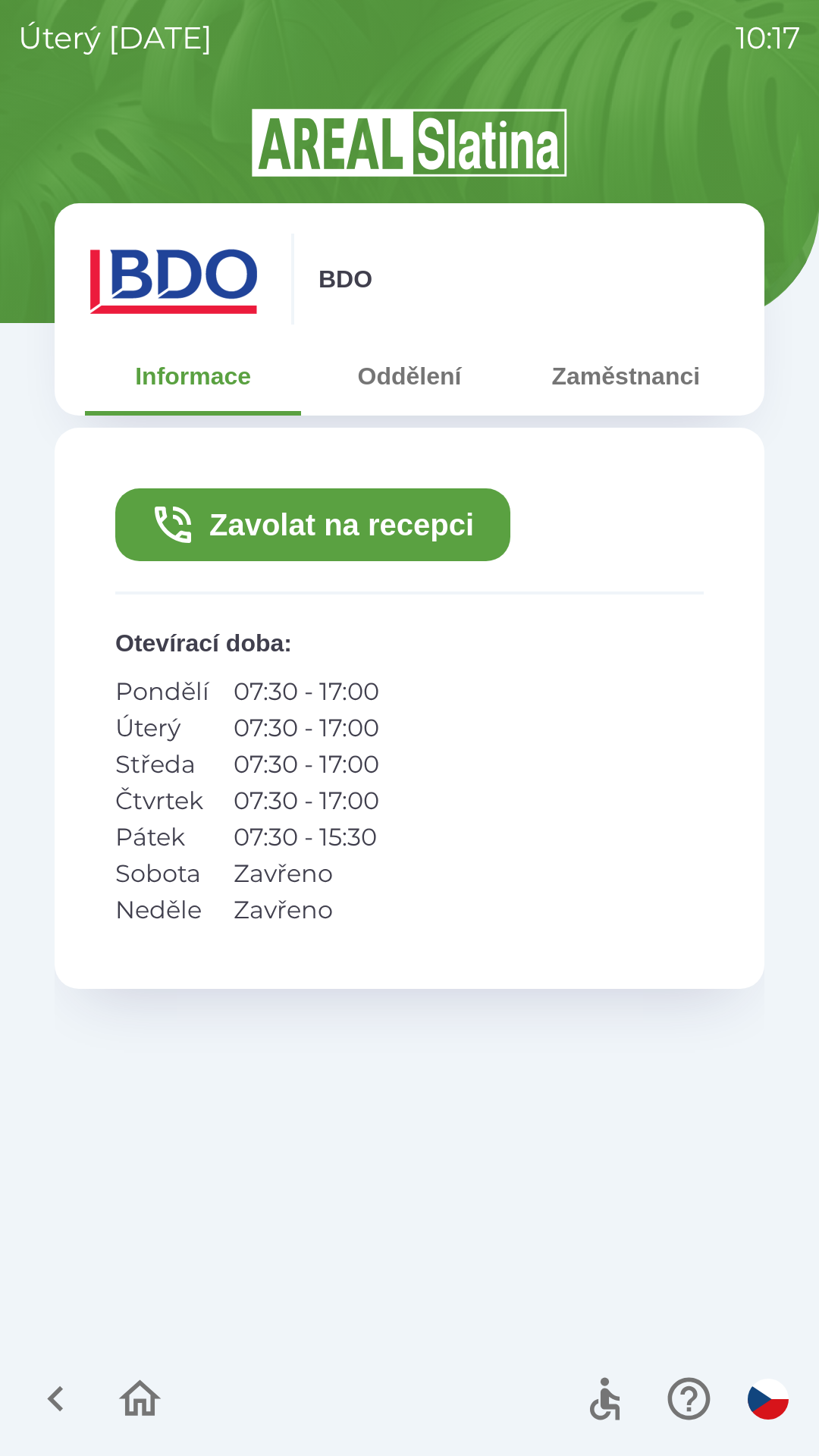
click at [234, 529] on button "Zavolat na recepci" at bounding box center [312, 525] width 395 height 73
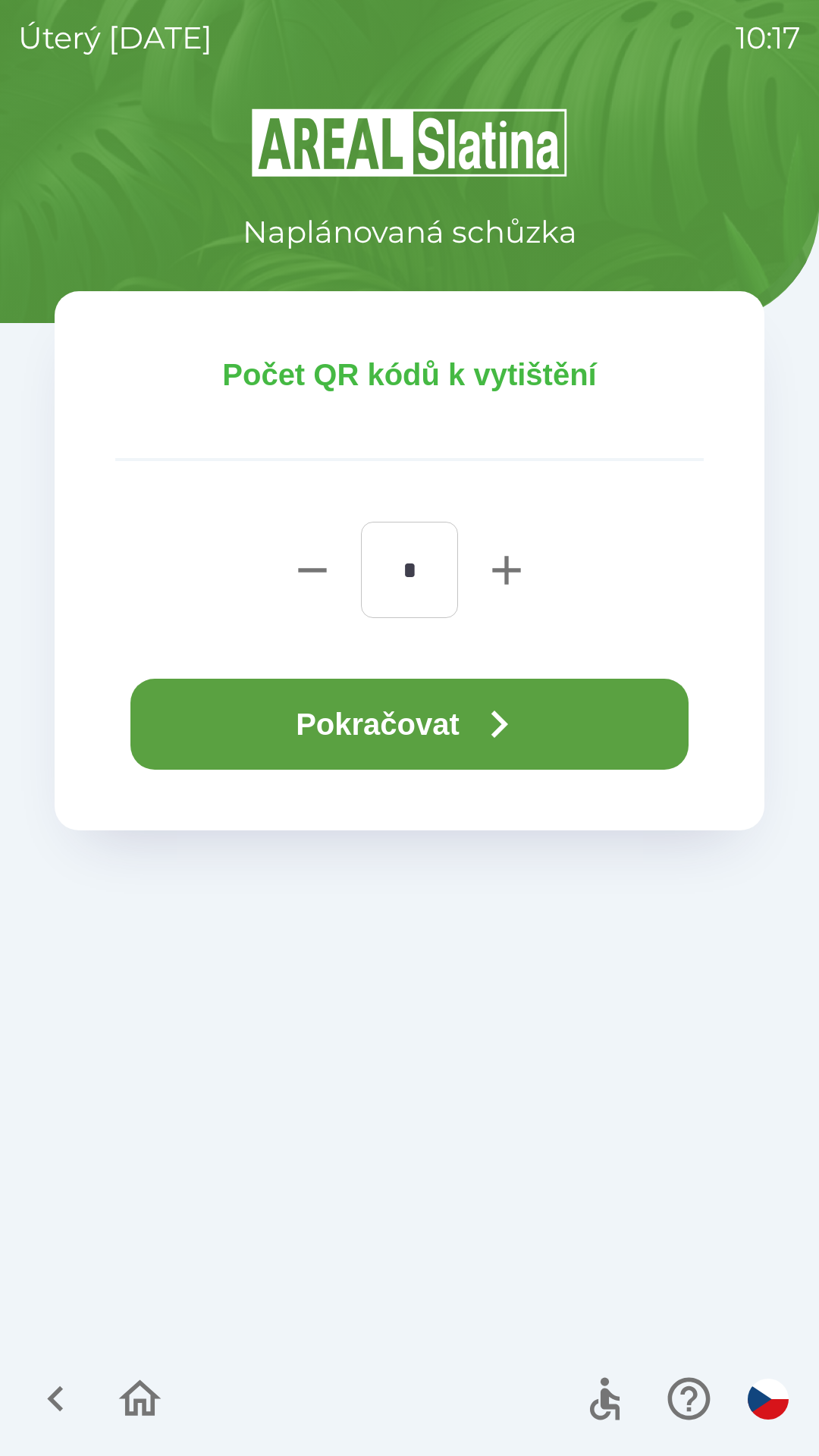
click at [525, 587] on icon "button" at bounding box center [507, 570] width 48 height 48
type input "*"
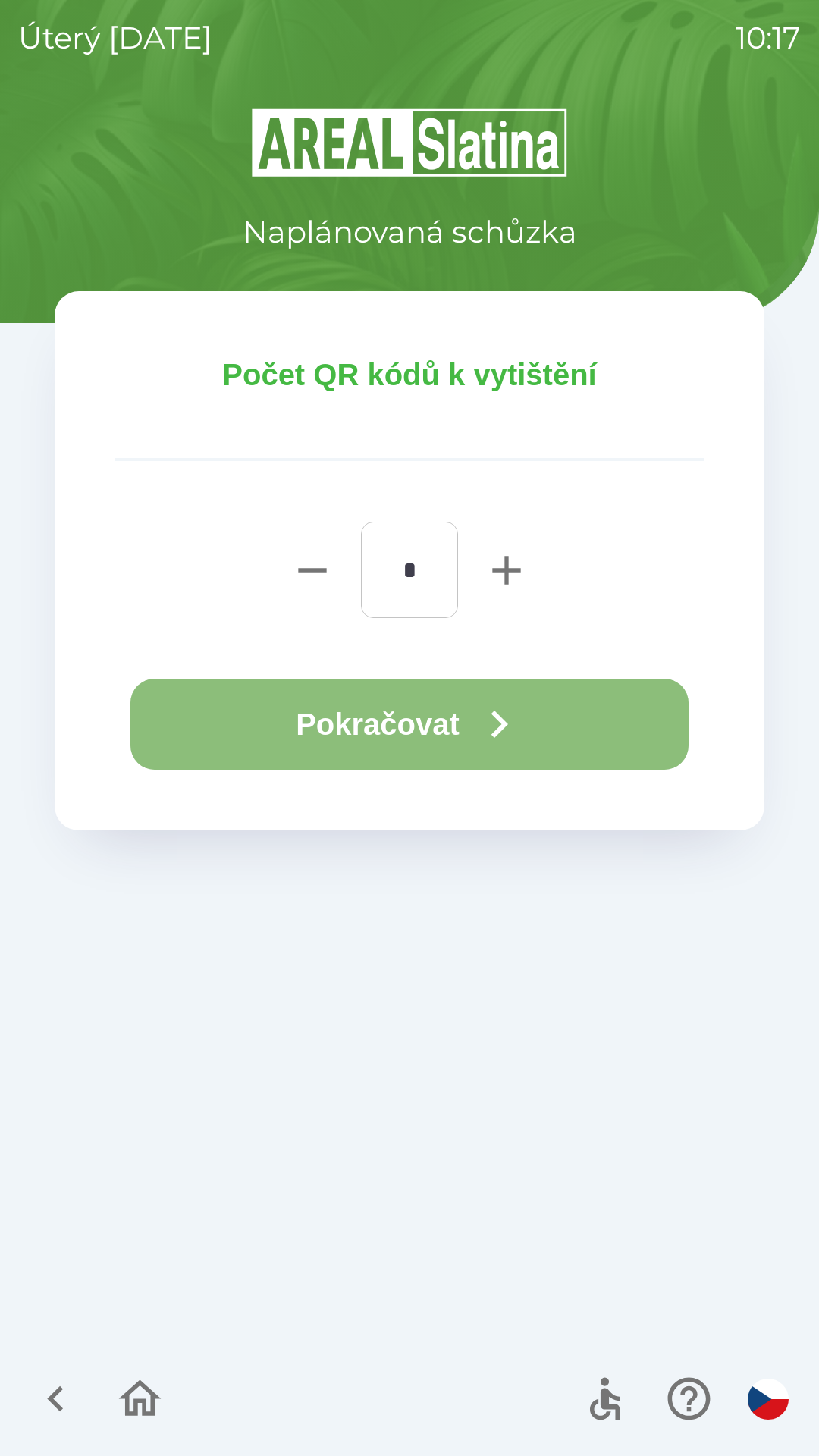
click at [473, 732] on button "Pokračovat" at bounding box center [409, 724] width 558 height 91
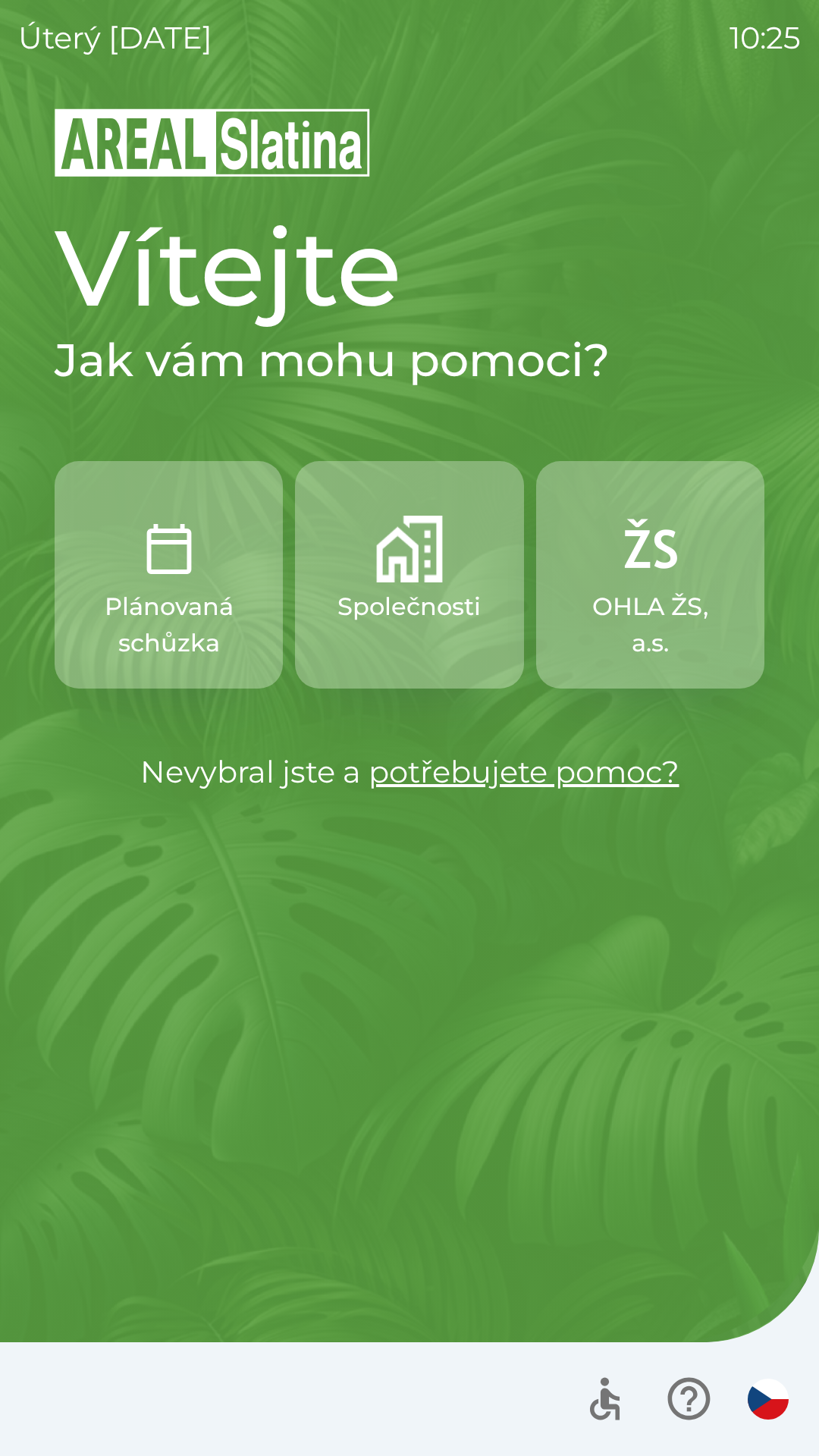
click at [414, 613] on p "Společnosti" at bounding box center [409, 606] width 143 height 36
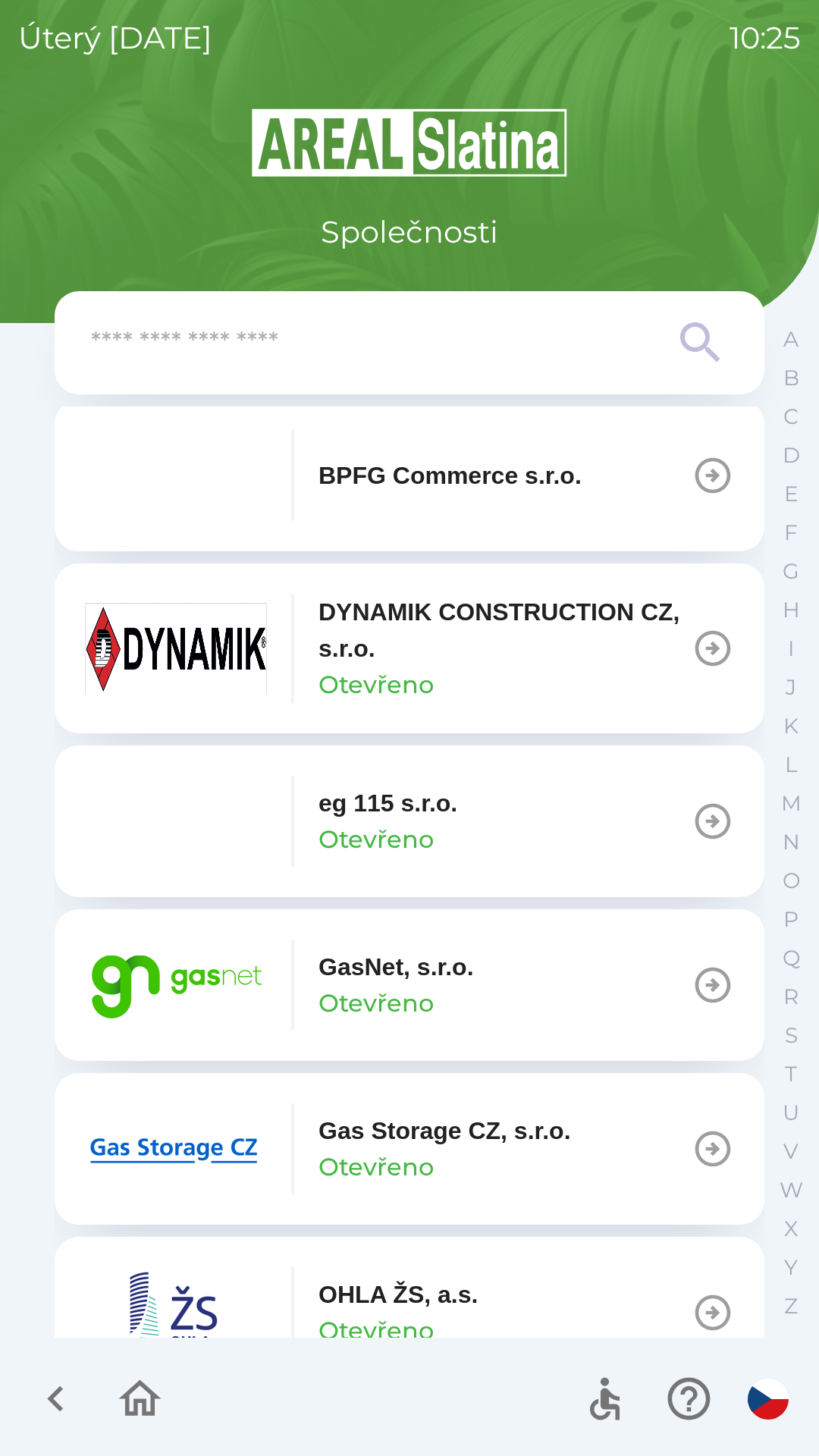
scroll to position [681, 0]
click at [492, 989] on button "GasNet, s.r.o. Otevřeno" at bounding box center [409, 985] width 709 height 151
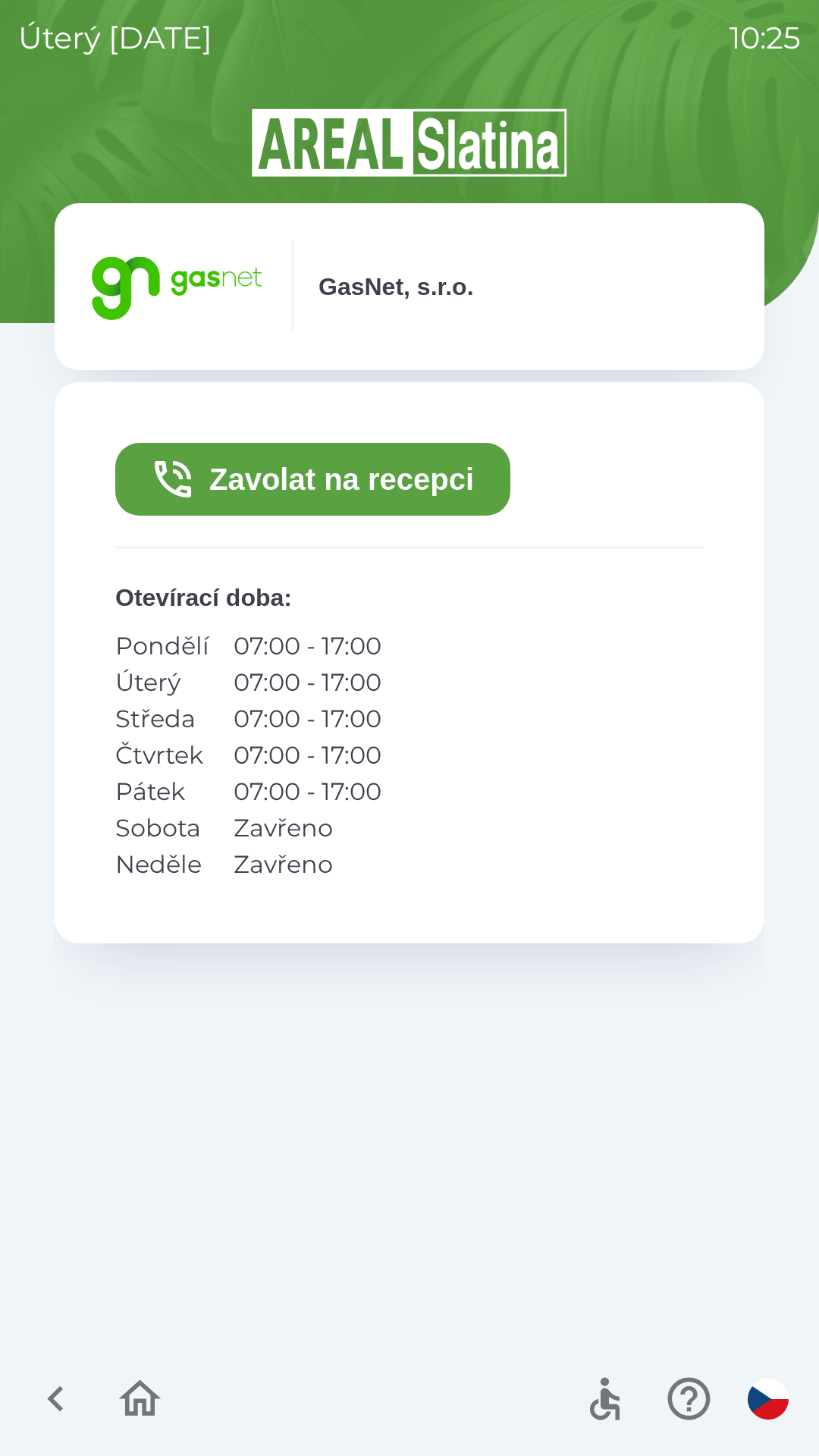
click at [411, 474] on button "Zavolat na recepci" at bounding box center [312, 479] width 395 height 73
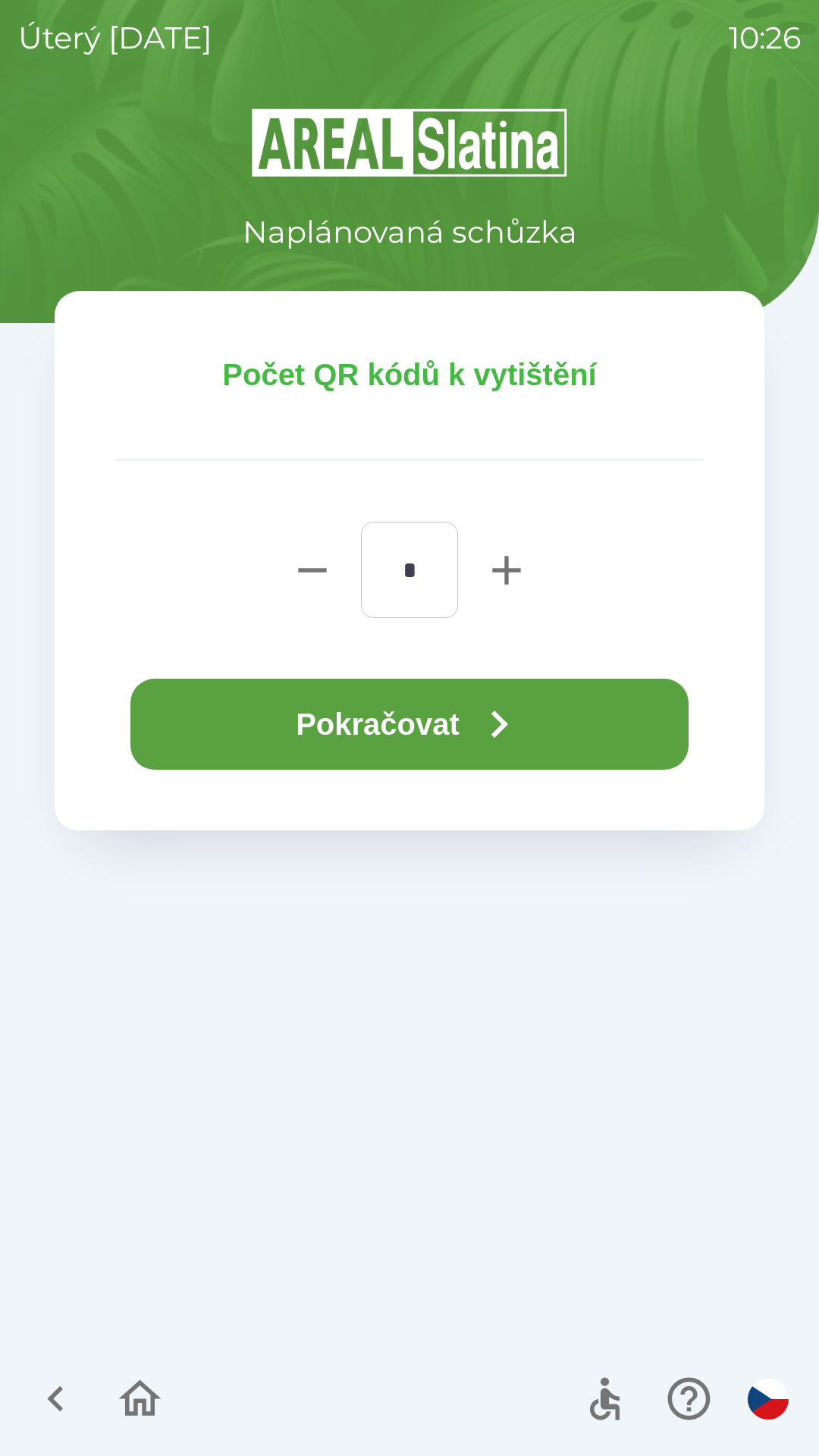
click at [478, 717] on icon "button" at bounding box center [498, 724] width 55 height 55
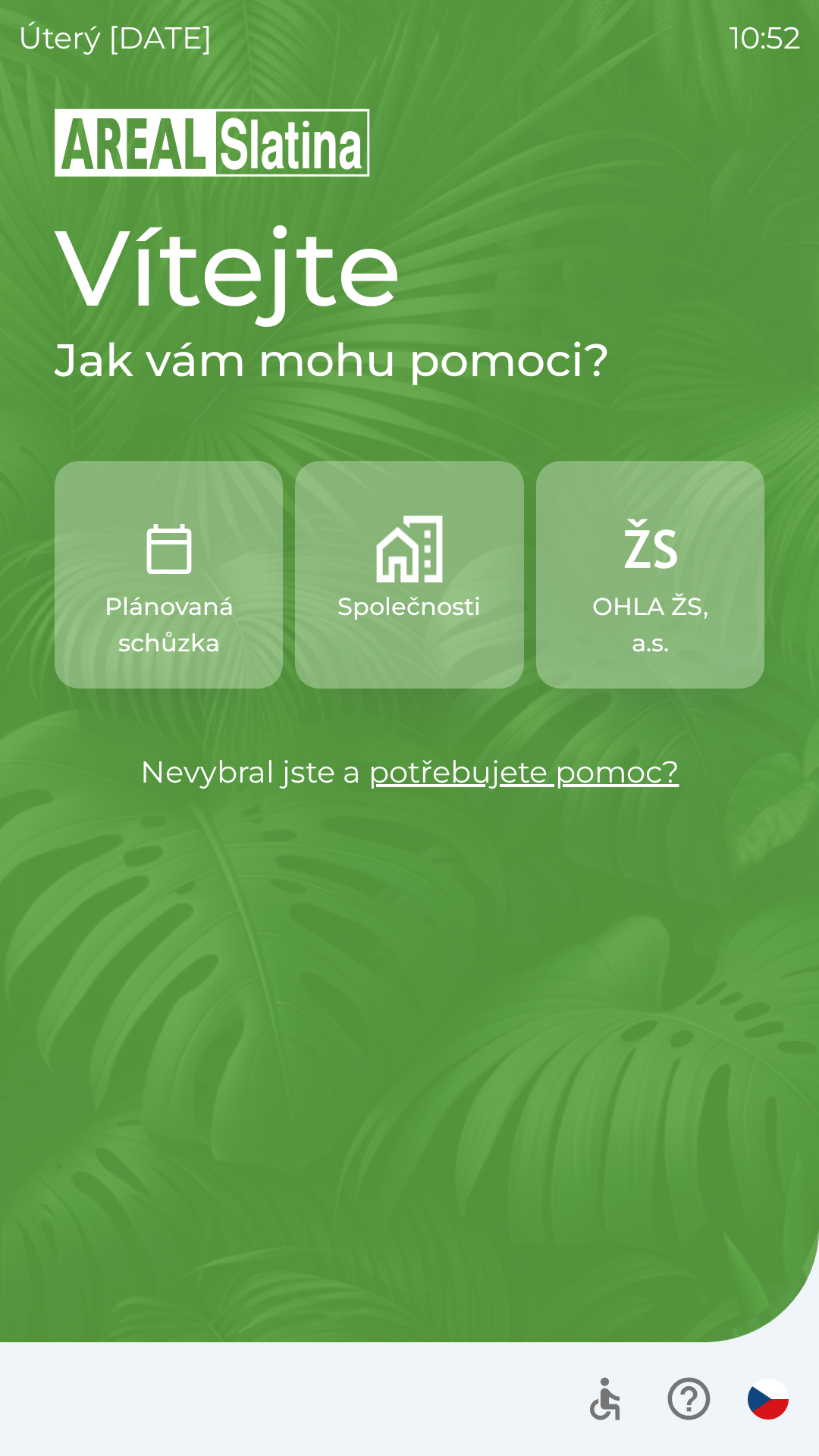
click at [149, 554] on img "button" at bounding box center [168, 549] width 67 height 67
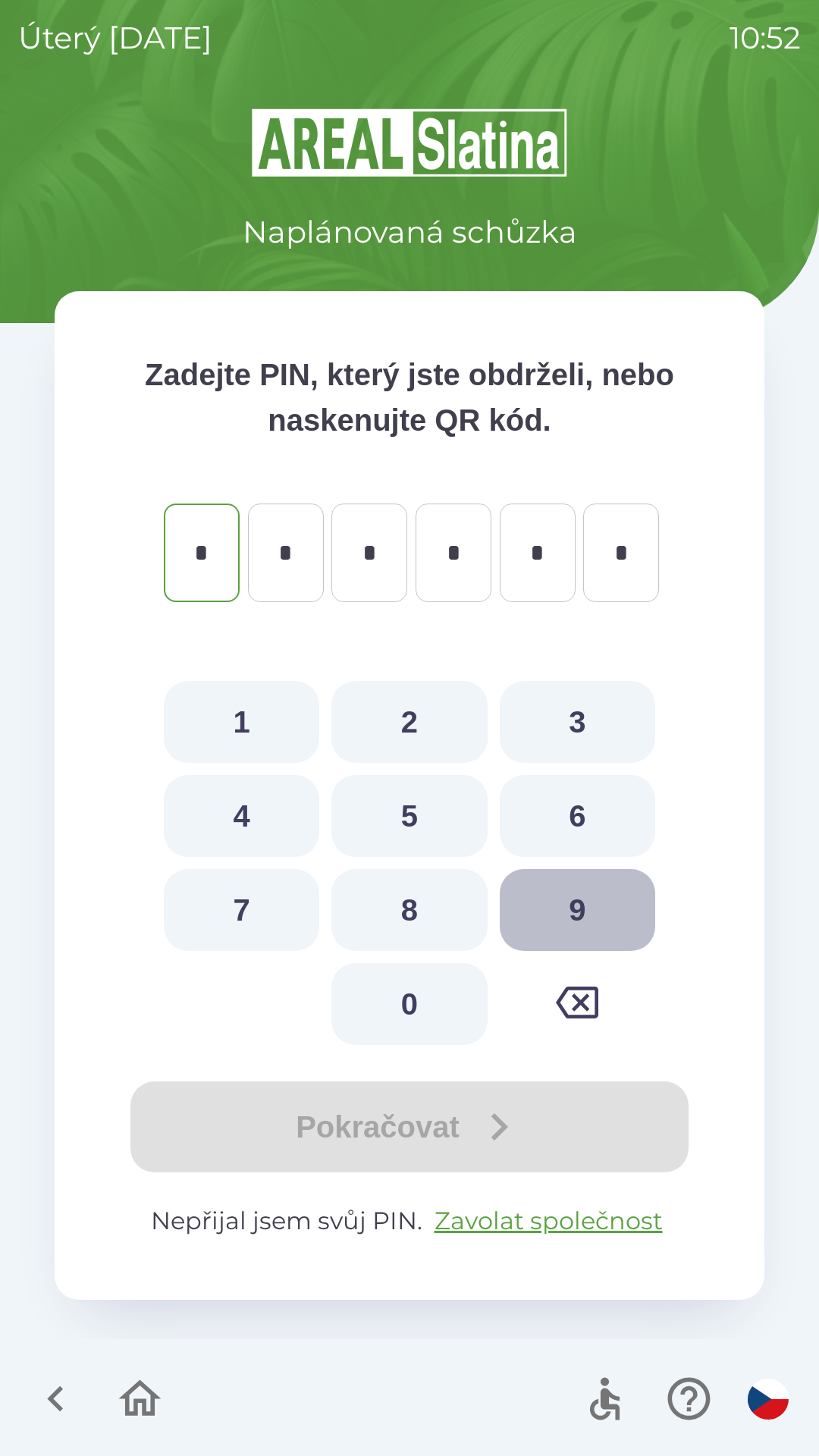
click at [568, 910] on button "9" at bounding box center [577, 911] width 155 height 82
type input "*"
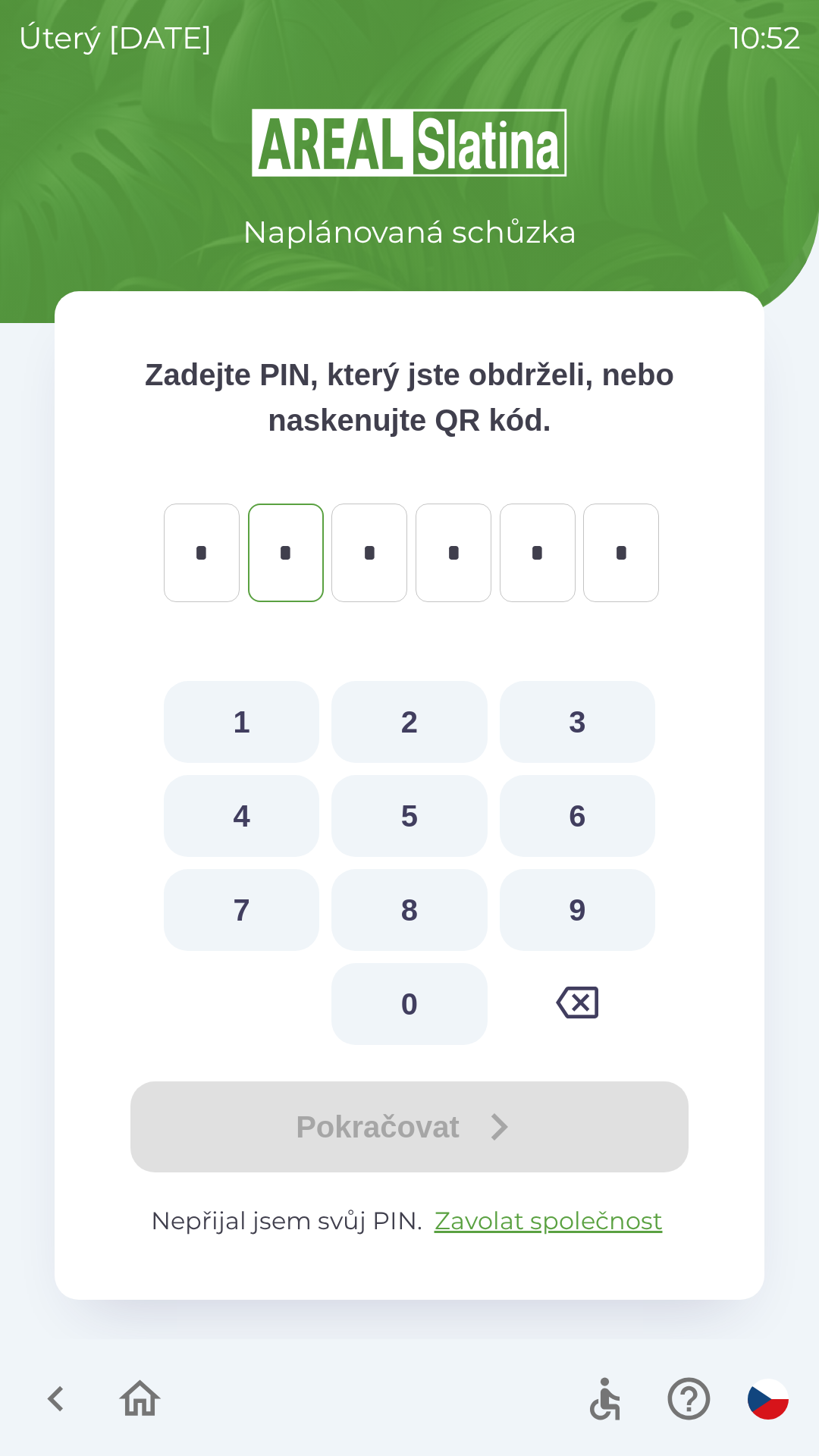
click at [557, 724] on button "3" at bounding box center [577, 722] width 155 height 82
type input "*"
click at [568, 822] on button "6" at bounding box center [577, 816] width 155 height 82
type input "*"
click at [271, 714] on button "1" at bounding box center [241, 722] width 155 height 82
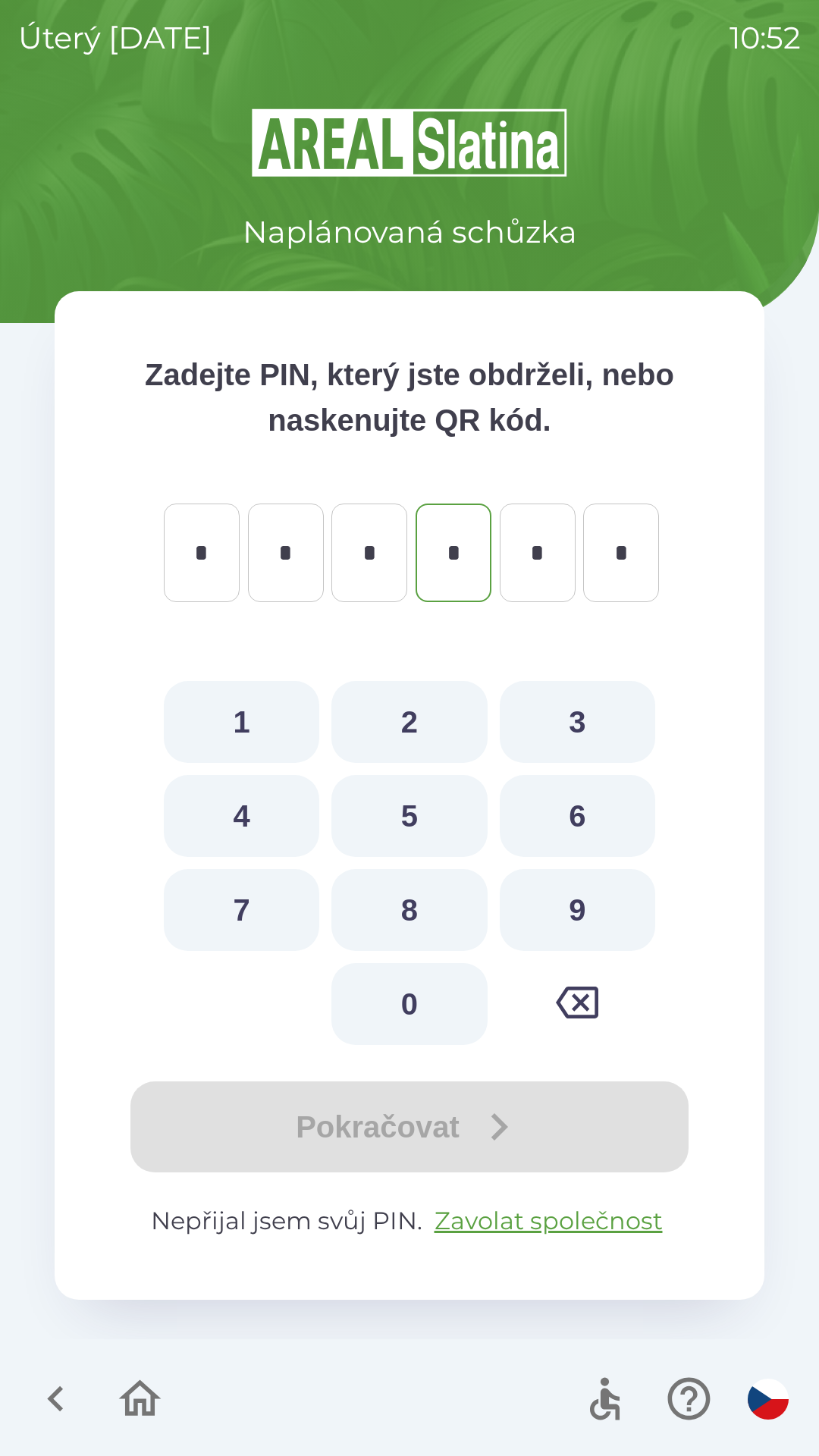
type input "*"
click at [27, 1379] on div at bounding box center [97, 1399] width 147 height 63
click at [56, 1394] on icon "button" at bounding box center [55, 1400] width 16 height 26
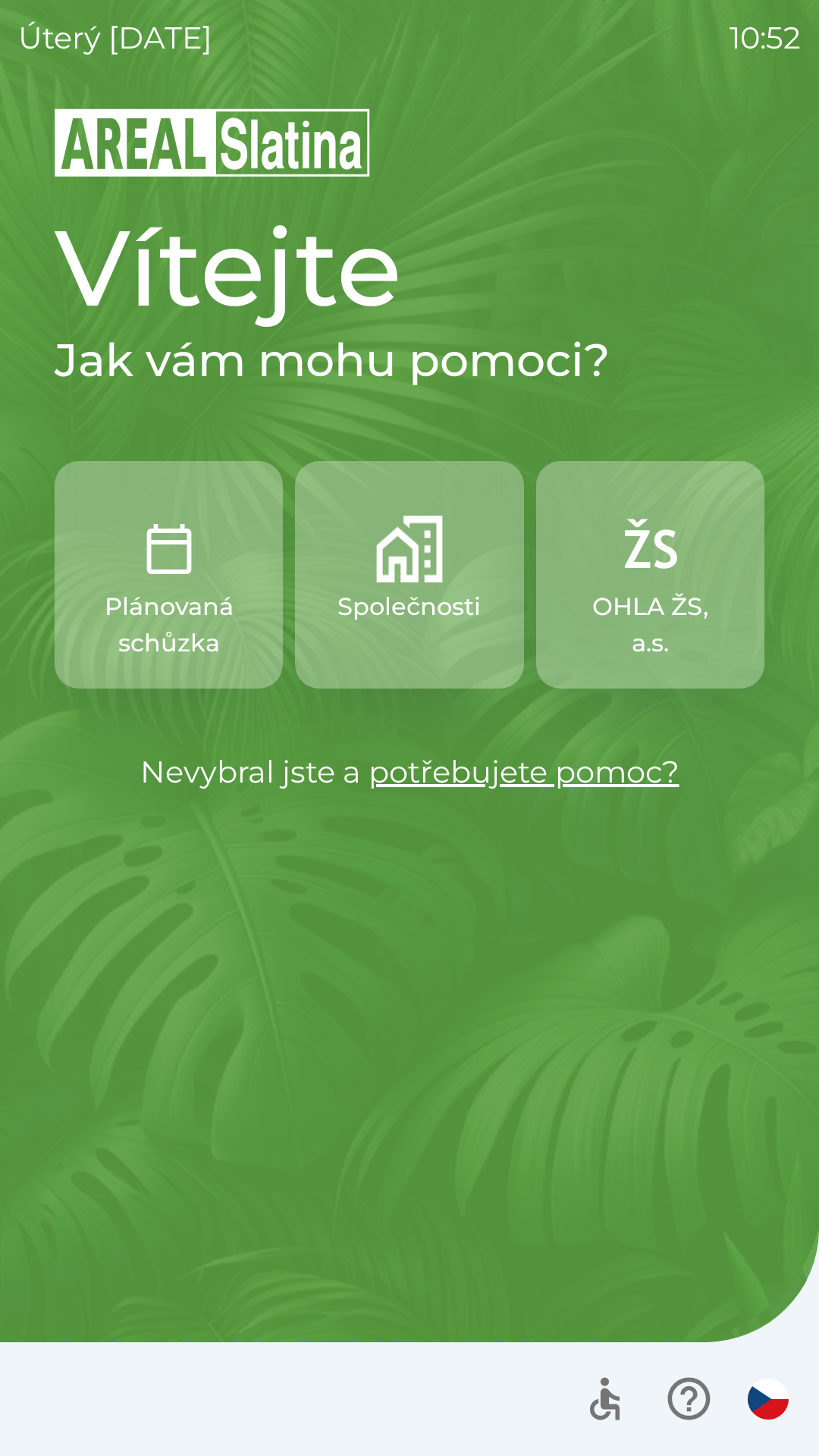
click at [65, 1405] on div at bounding box center [409, 1399] width 819 height 114
click at [76, 1396] on div at bounding box center [409, 1399] width 819 height 114
